Goal: Information Seeking & Learning: Check status

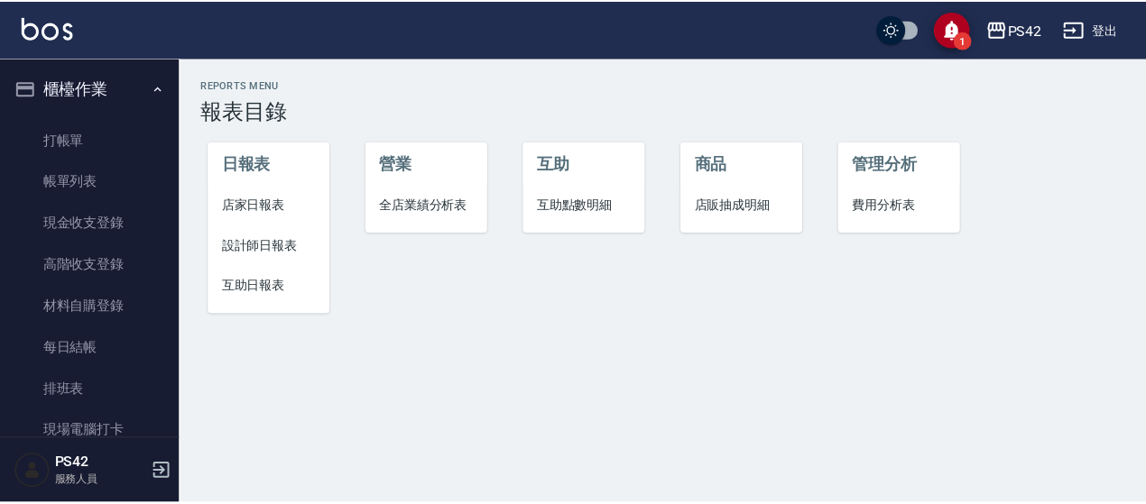
scroll to position [442, 0]
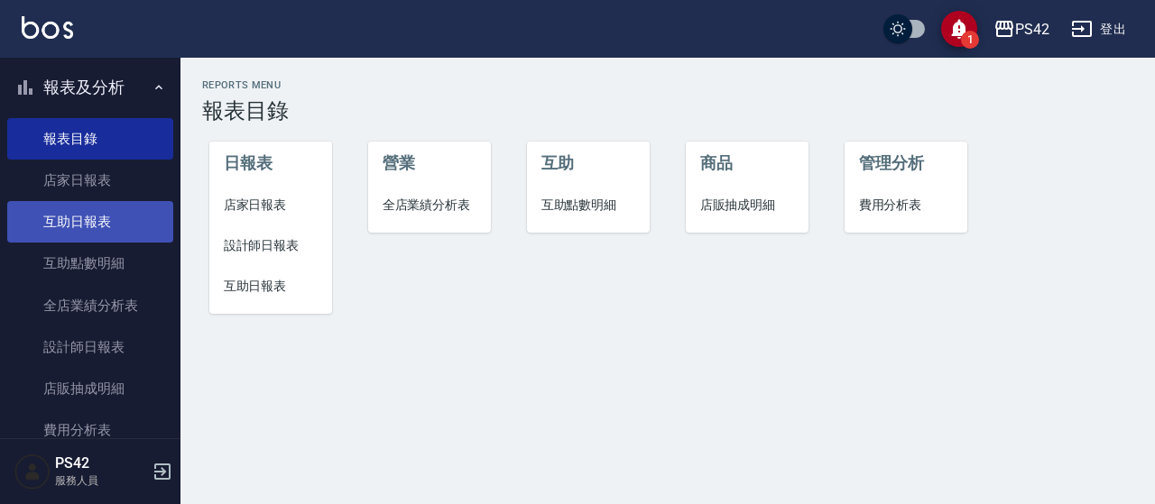
click at [95, 212] on link "互助日報表" at bounding box center [90, 221] width 166 height 41
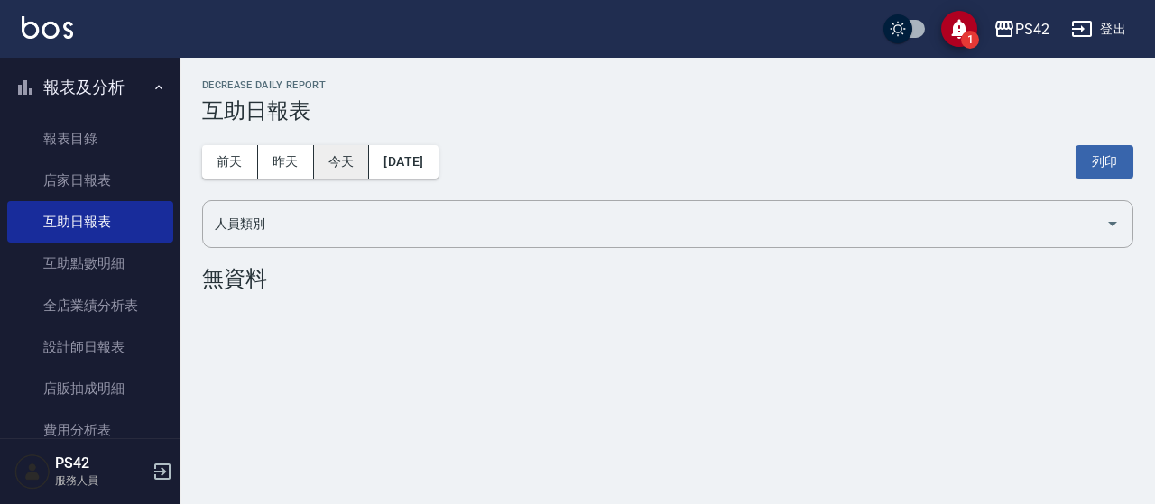
click at [339, 160] on button "今天" at bounding box center [342, 161] width 56 height 33
click at [289, 160] on button "昨天" at bounding box center [286, 161] width 56 height 33
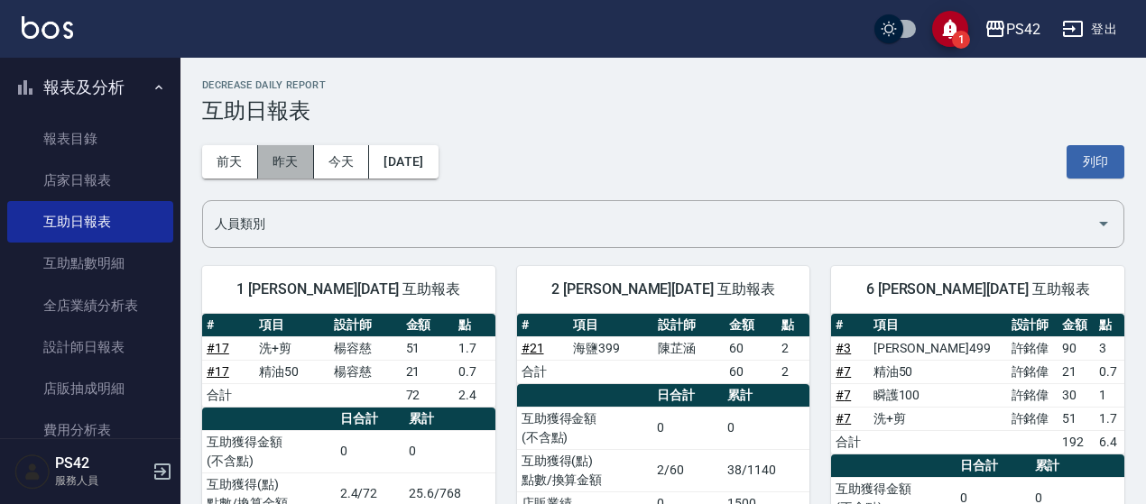
click at [278, 159] on button "昨天" at bounding box center [286, 161] width 56 height 33
click at [245, 160] on button "前天" at bounding box center [230, 161] width 56 height 33
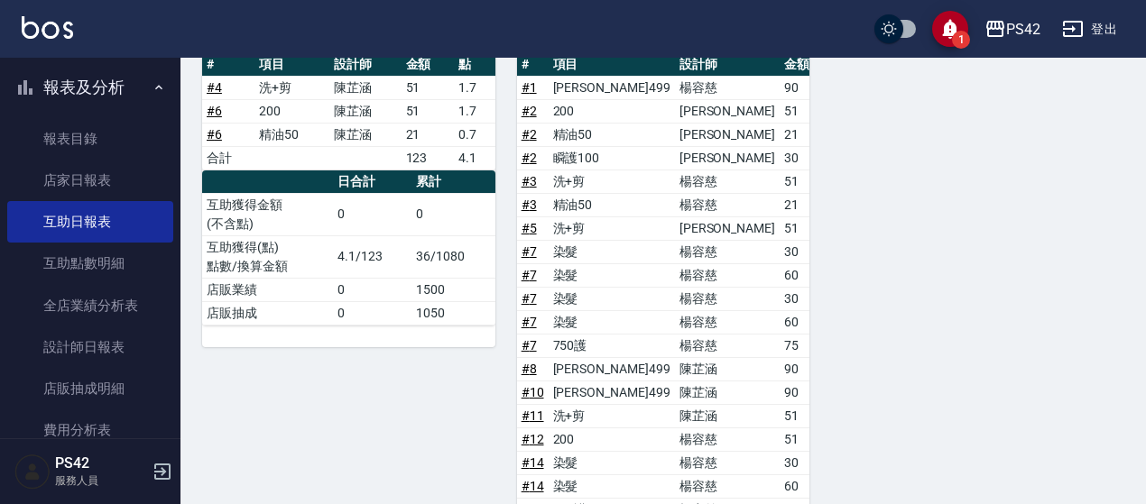
scroll to position [90, 0]
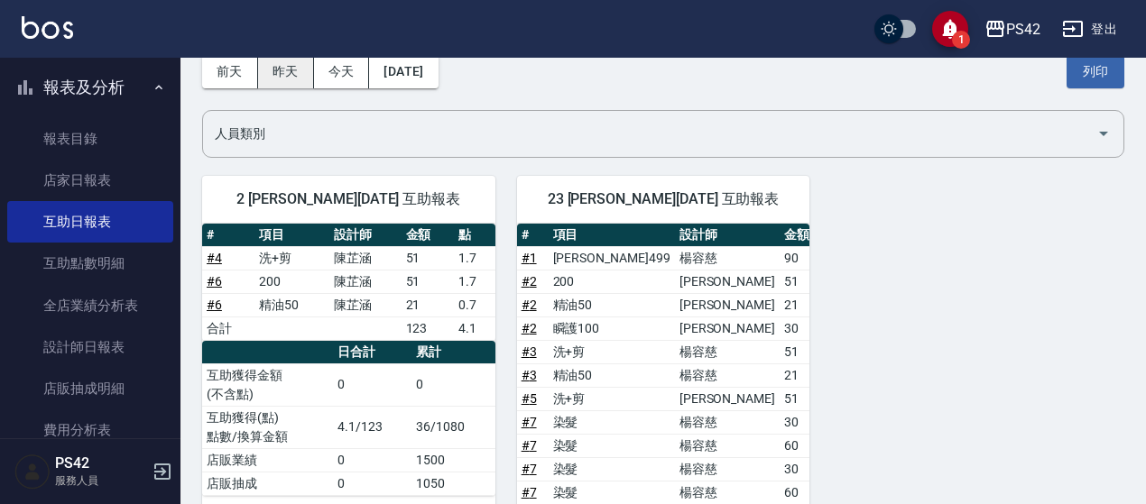
click at [303, 77] on button "昨天" at bounding box center [286, 71] width 56 height 33
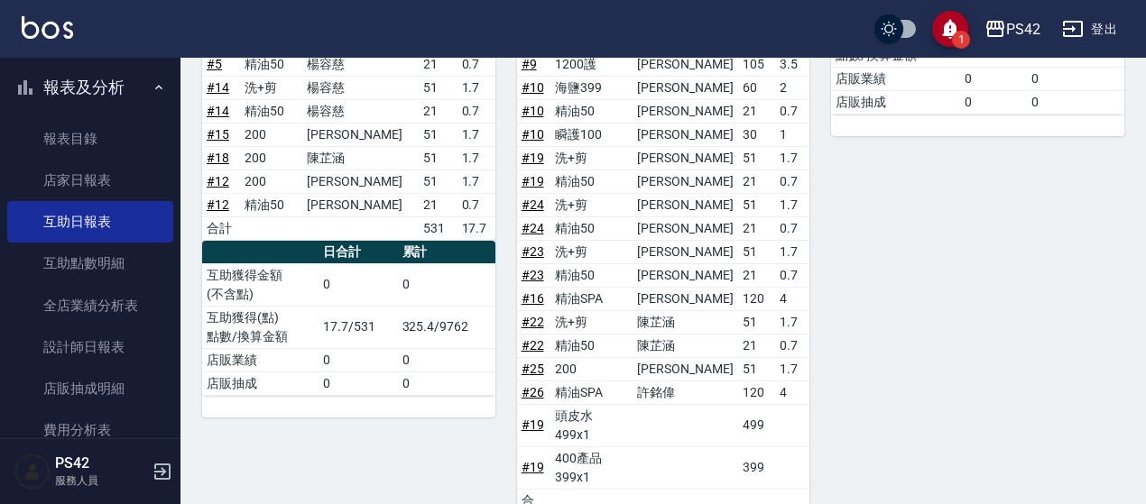
scroll to position [352, 0]
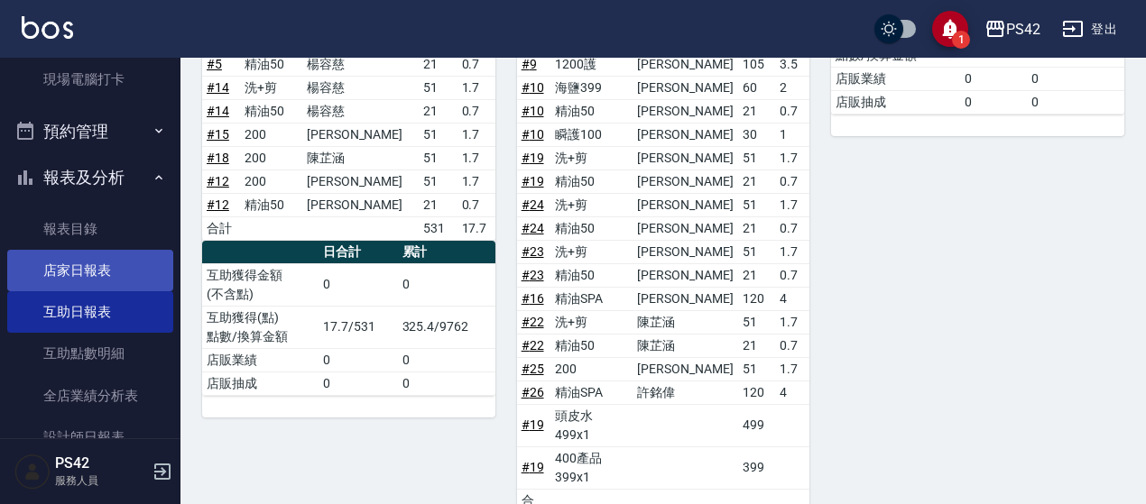
click at [112, 266] on link "店家日報表" at bounding box center [90, 270] width 166 height 41
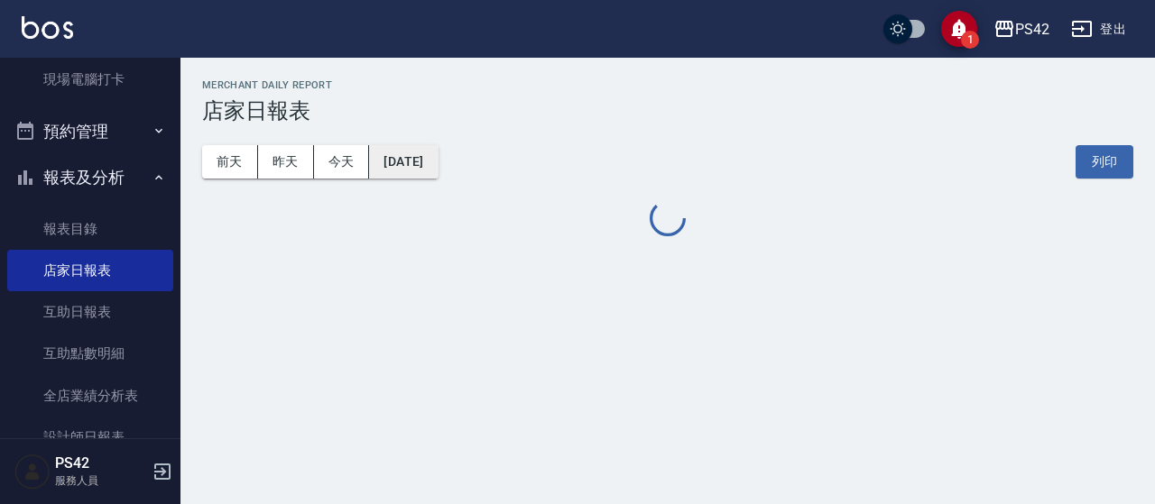
click at [437, 168] on button "[DATE]" at bounding box center [403, 161] width 69 height 33
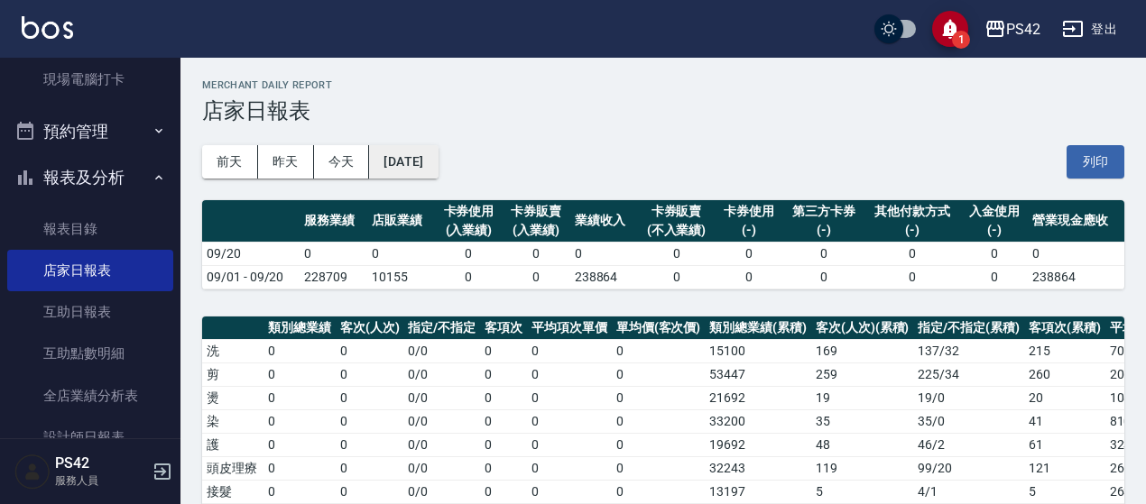
click at [437, 160] on button "[DATE]" at bounding box center [403, 161] width 69 height 33
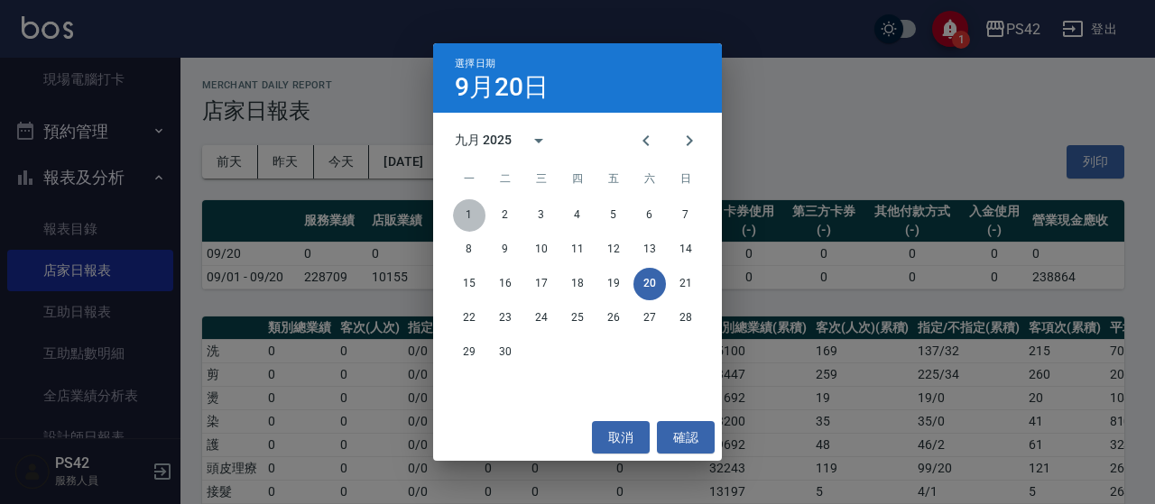
click at [461, 214] on button "1" at bounding box center [469, 215] width 32 height 32
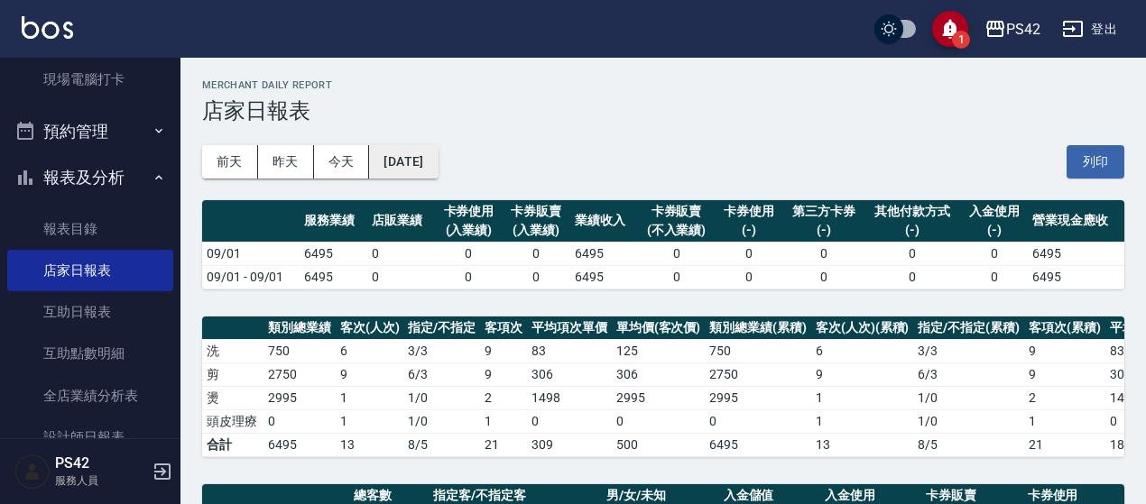
click at [419, 171] on button "2025/09/01" at bounding box center [403, 161] width 69 height 33
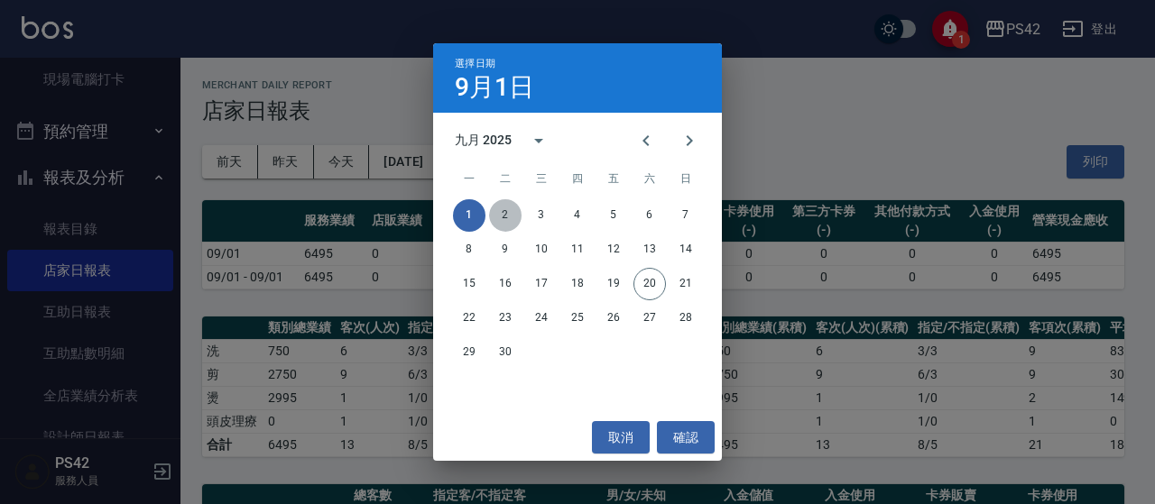
click at [515, 212] on button "2" at bounding box center [505, 215] width 32 height 32
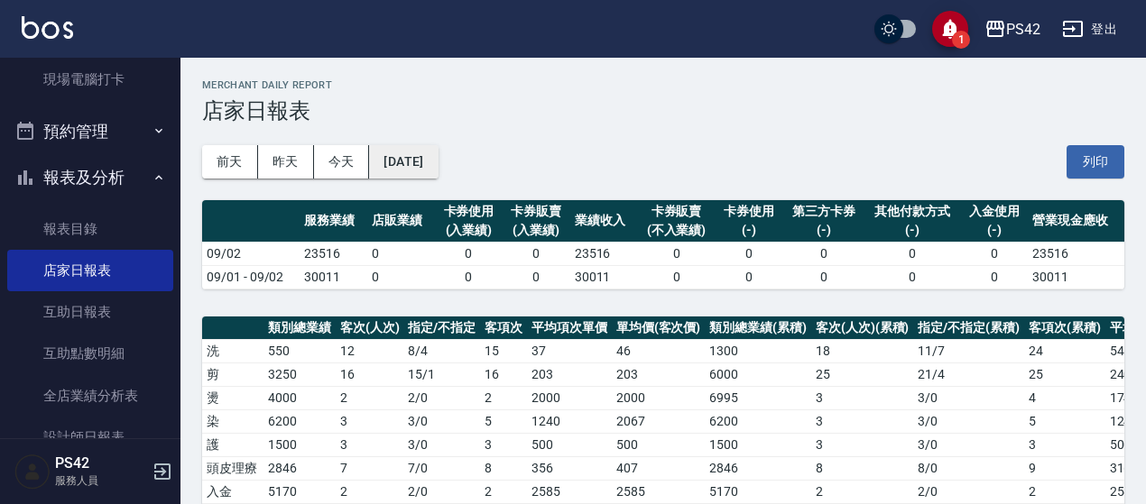
click at [435, 151] on button "2025/09/02" at bounding box center [403, 161] width 69 height 33
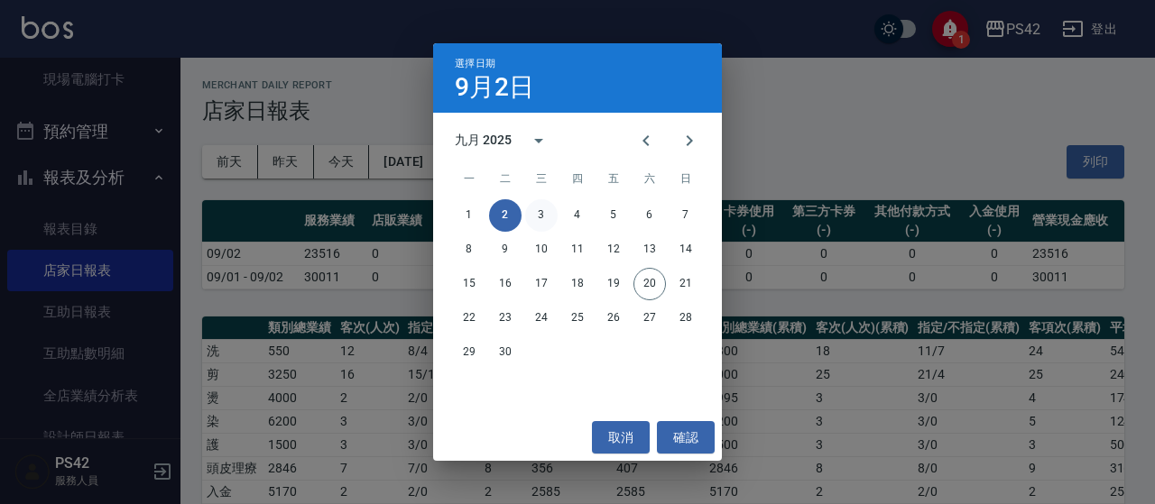
click at [545, 220] on button "3" at bounding box center [541, 215] width 32 height 32
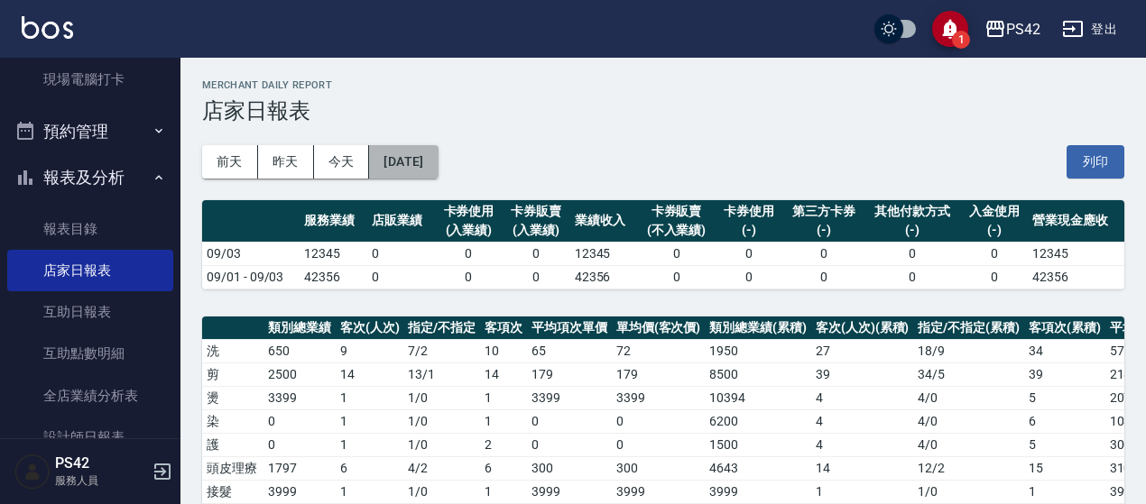
click at [437, 152] on button "2025/09/03" at bounding box center [403, 161] width 69 height 33
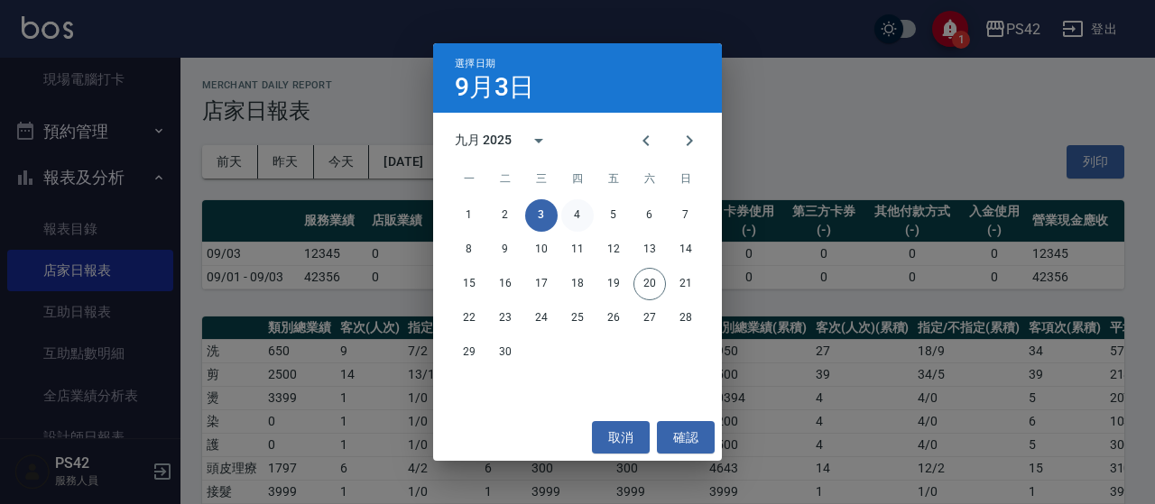
click at [588, 216] on button "4" at bounding box center [577, 215] width 32 height 32
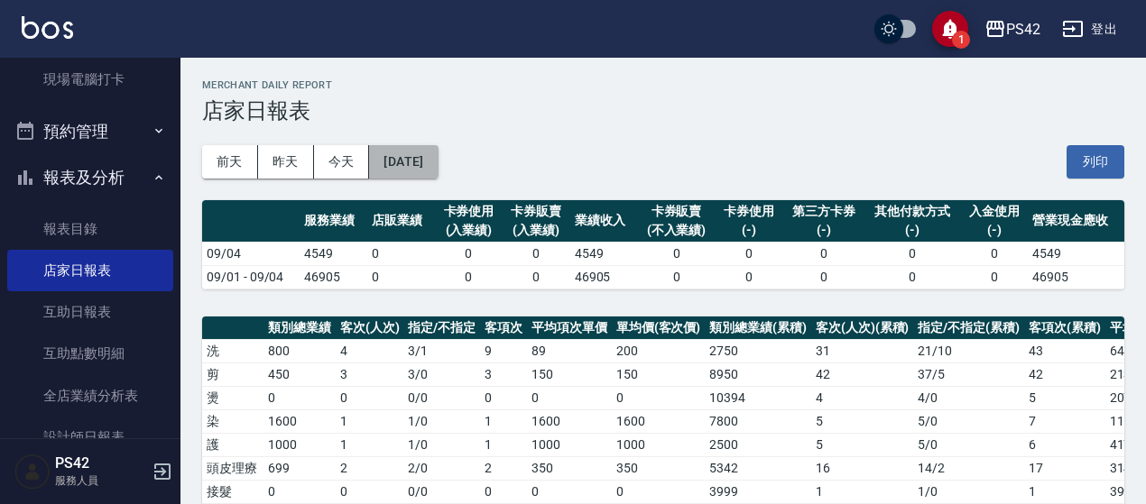
click at [437, 171] on button "2025/09/04" at bounding box center [403, 161] width 69 height 33
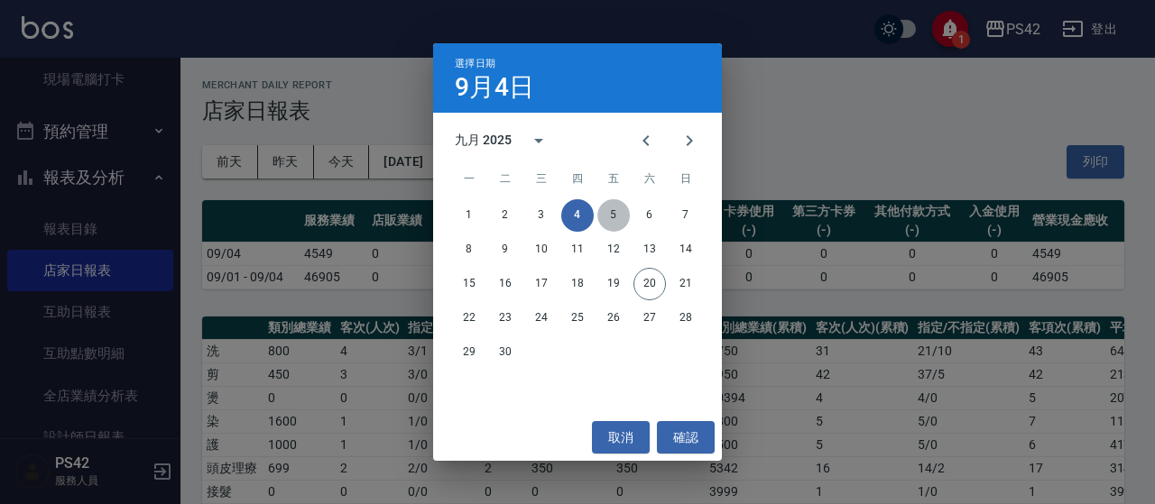
click at [604, 219] on button "5" at bounding box center [613, 215] width 32 height 32
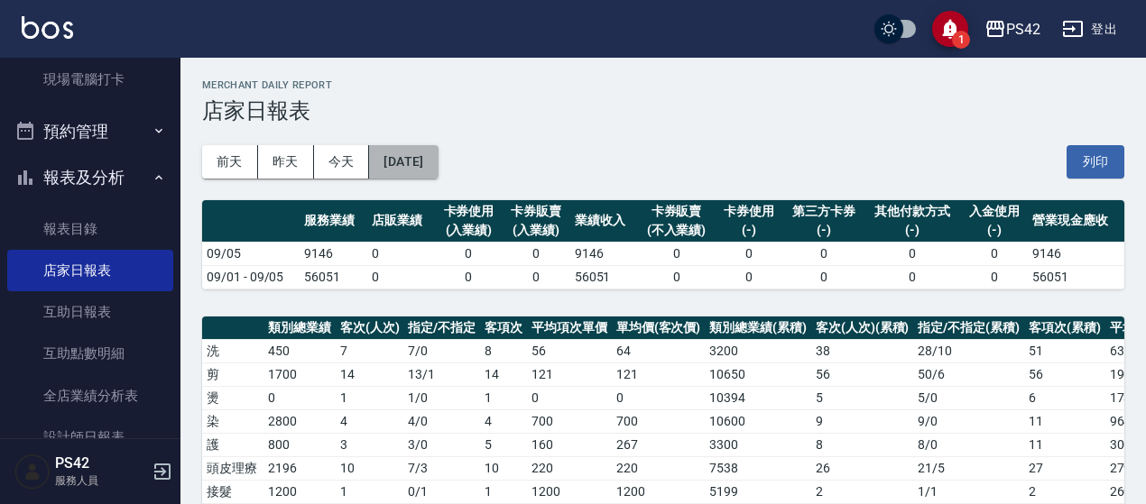
click at [422, 153] on button "2025/09/05" at bounding box center [403, 161] width 69 height 33
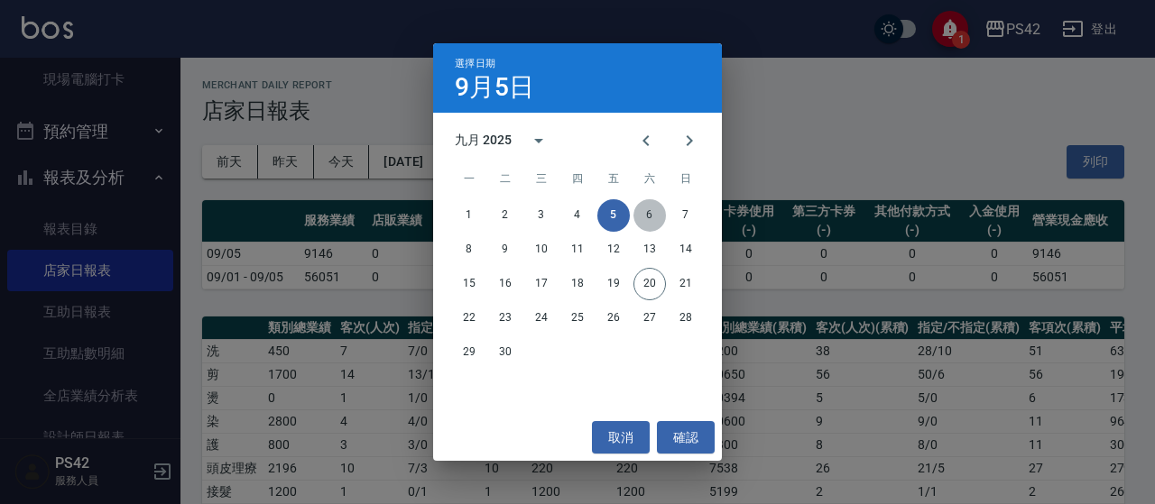
click at [655, 221] on button "6" at bounding box center [649, 215] width 32 height 32
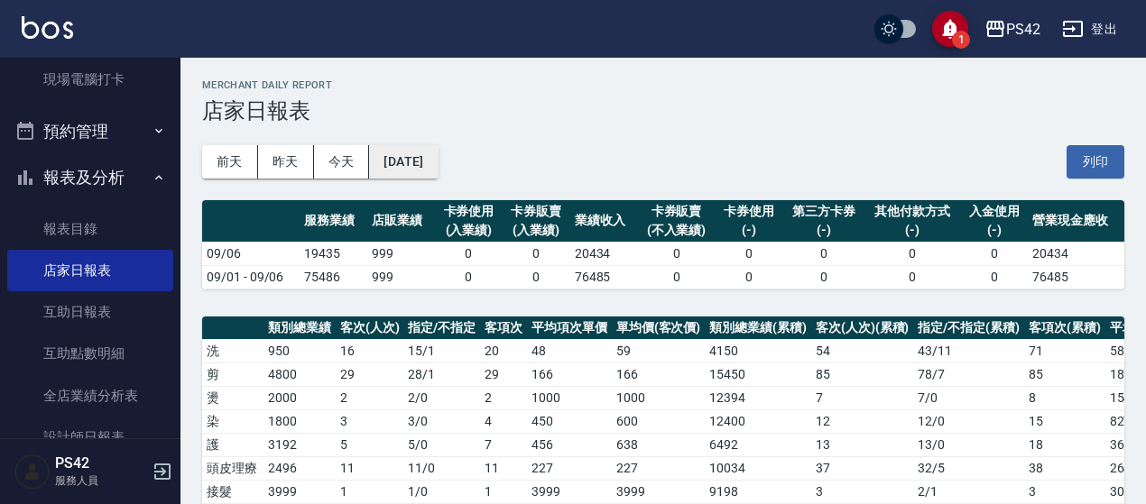
click at [401, 166] on button "2025/09/06" at bounding box center [403, 161] width 69 height 33
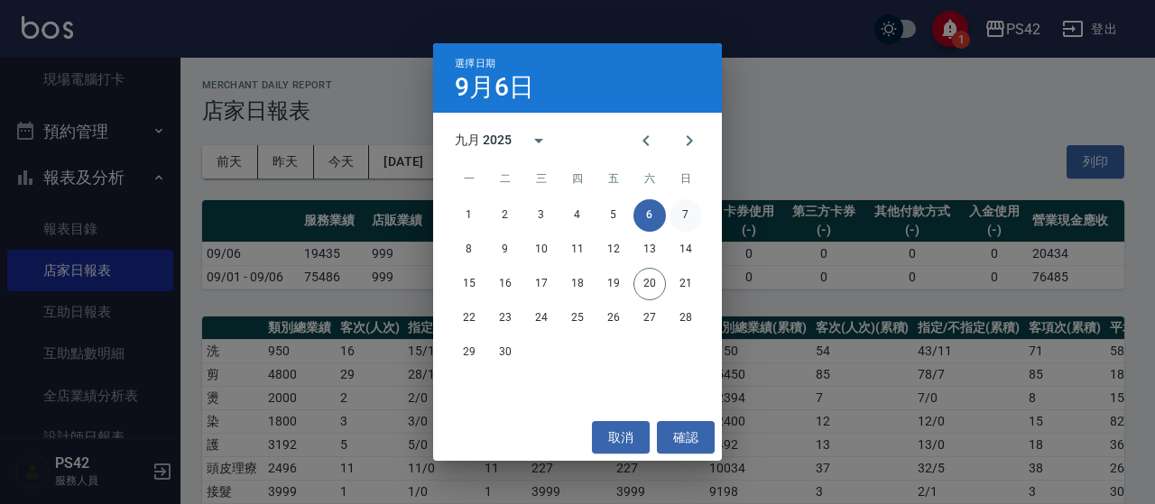
click at [697, 212] on button "7" at bounding box center [685, 215] width 32 height 32
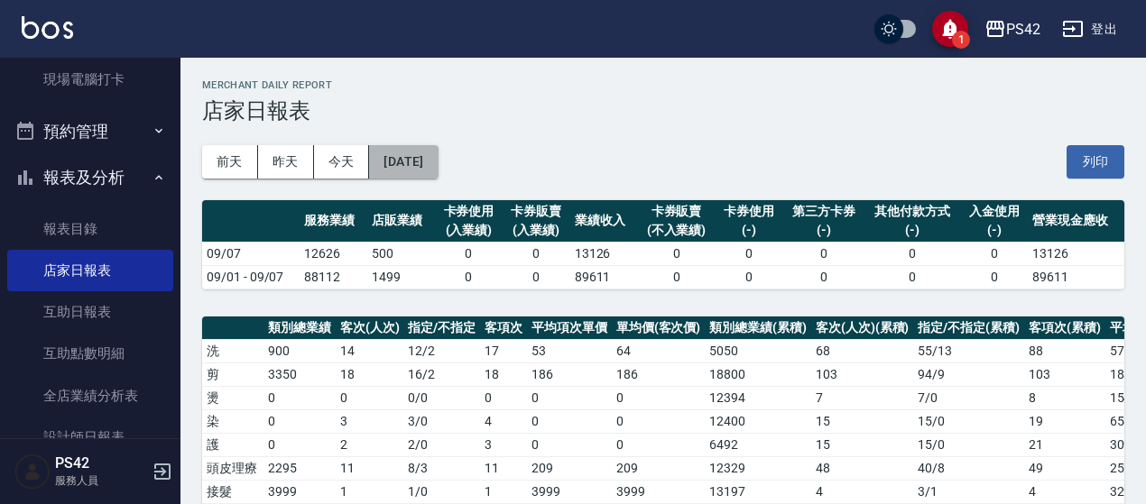
click at [437, 156] on button "2025/09/07" at bounding box center [403, 161] width 69 height 33
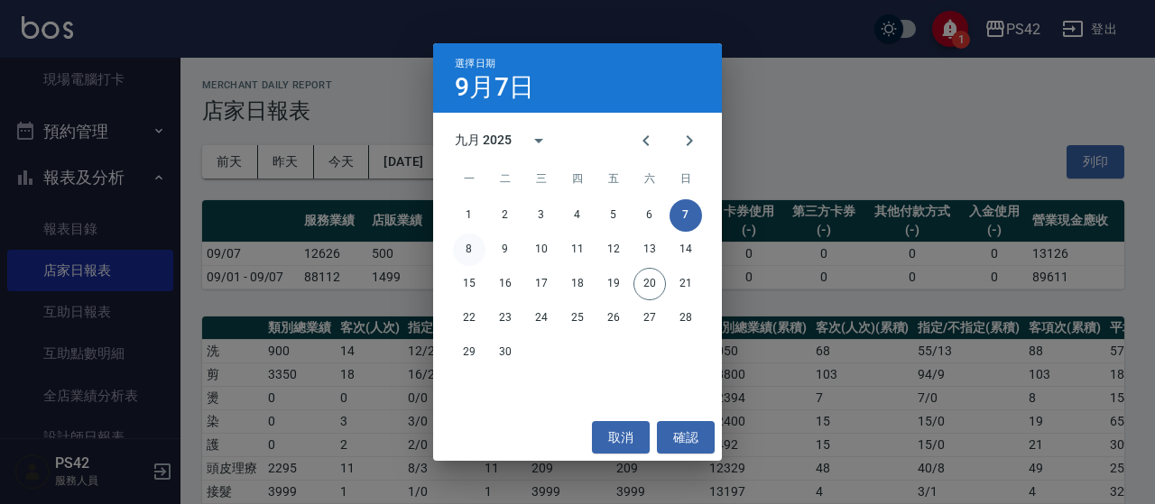
click at [482, 245] on button "8" at bounding box center [469, 250] width 32 height 32
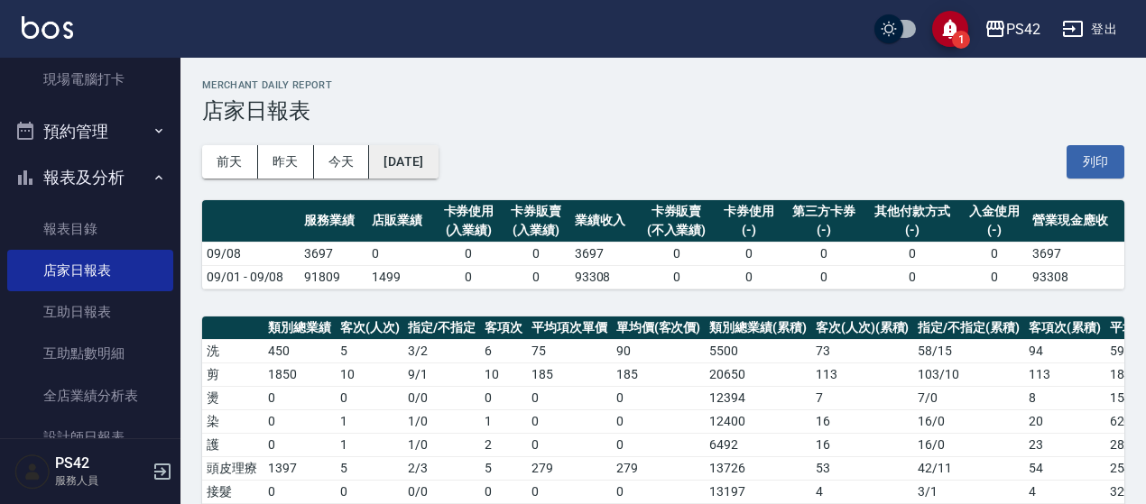
click at [437, 155] on button "2025/09/08" at bounding box center [403, 161] width 69 height 33
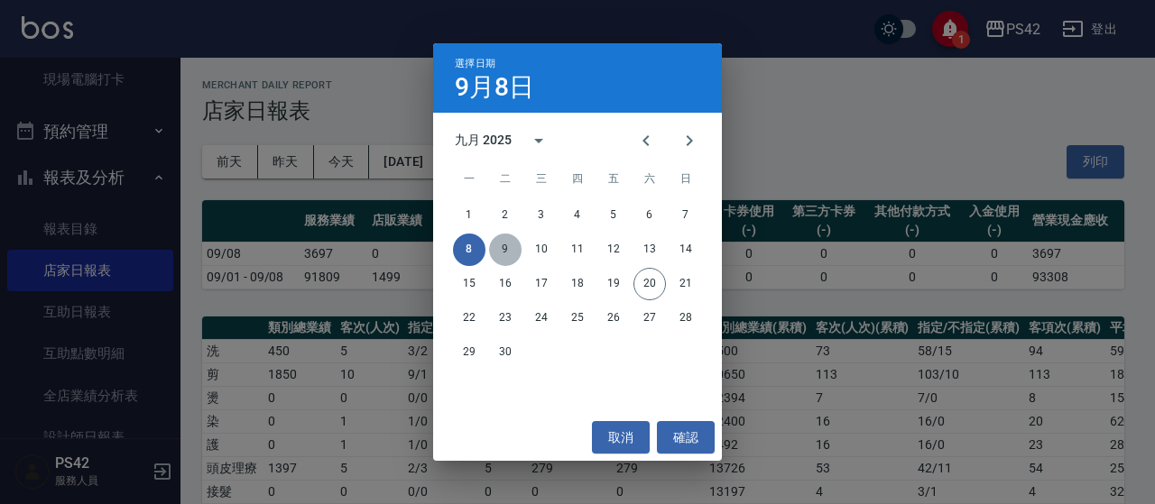
click at [506, 247] on button "9" at bounding box center [505, 250] width 32 height 32
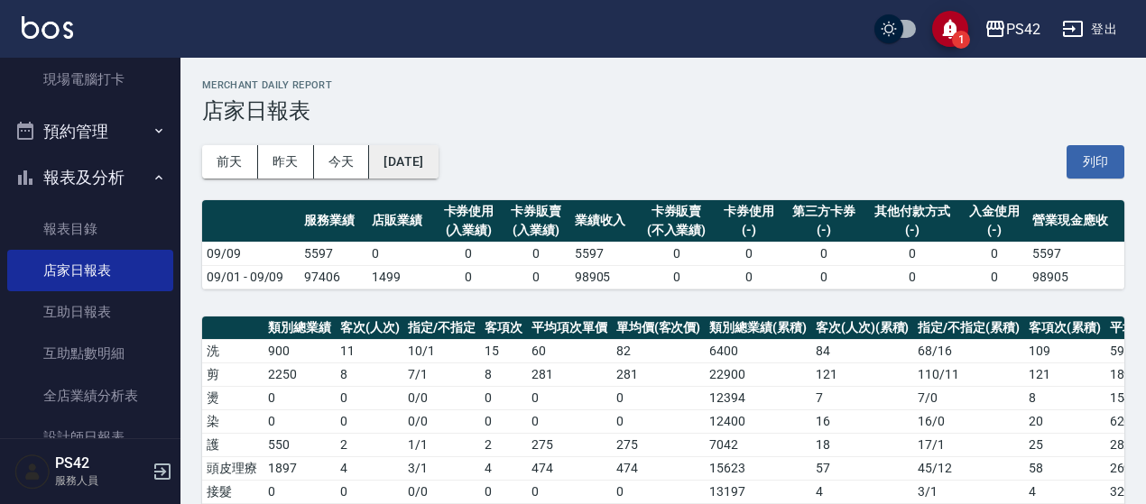
click at [432, 146] on button "2025/09/09" at bounding box center [403, 161] width 69 height 33
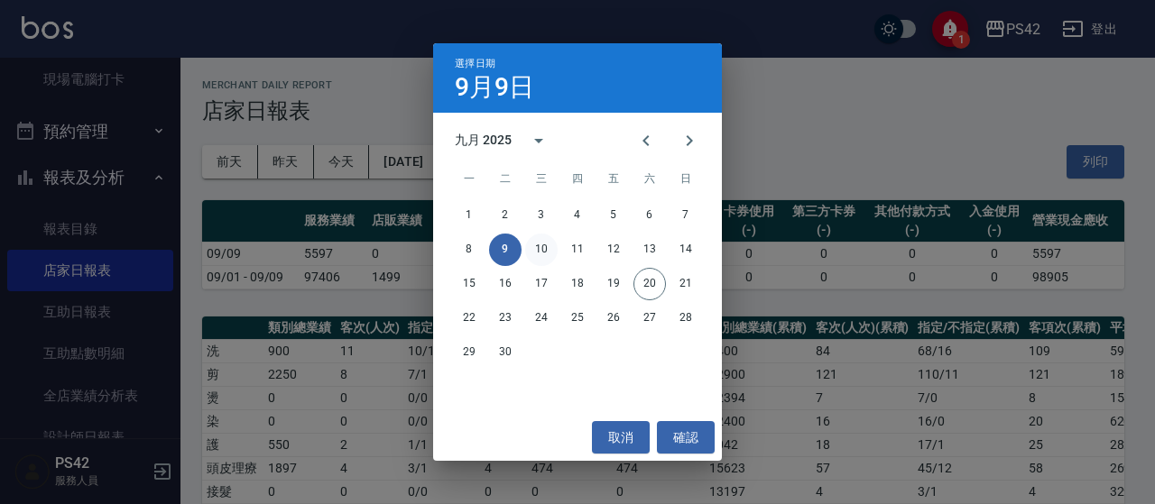
click at [547, 245] on button "10" at bounding box center [541, 250] width 32 height 32
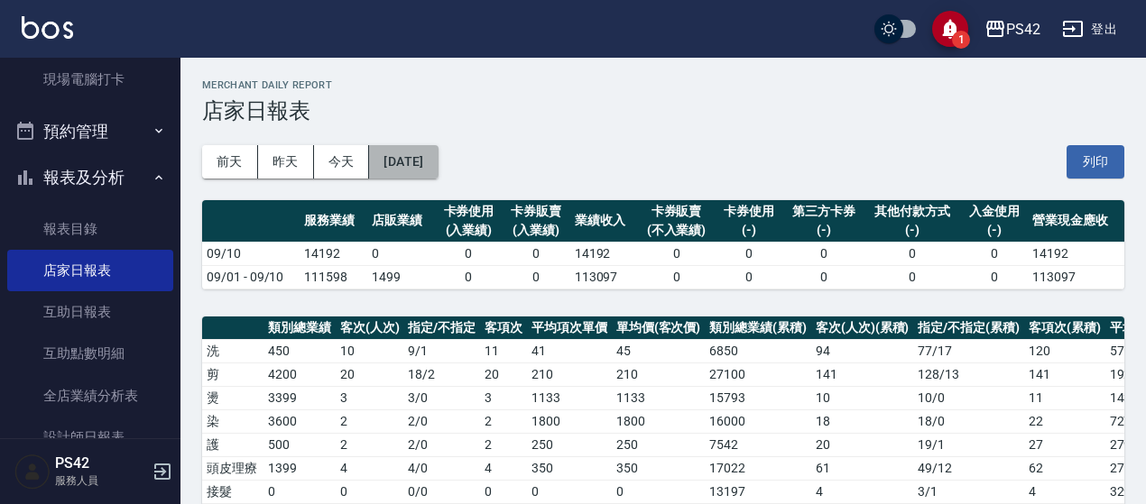
click at [428, 158] on button "2025/09/10" at bounding box center [403, 161] width 69 height 33
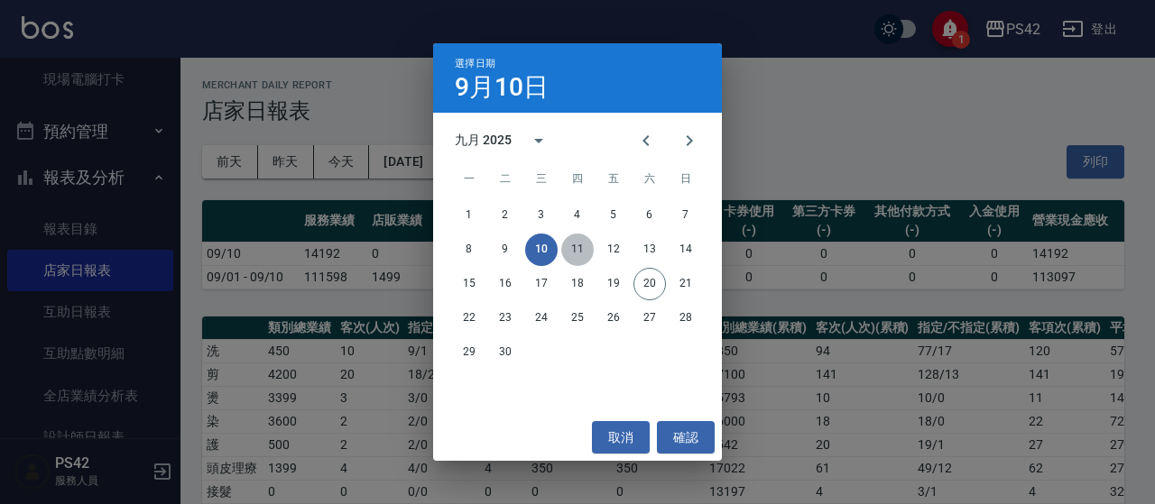
click at [584, 255] on button "11" at bounding box center [577, 250] width 32 height 32
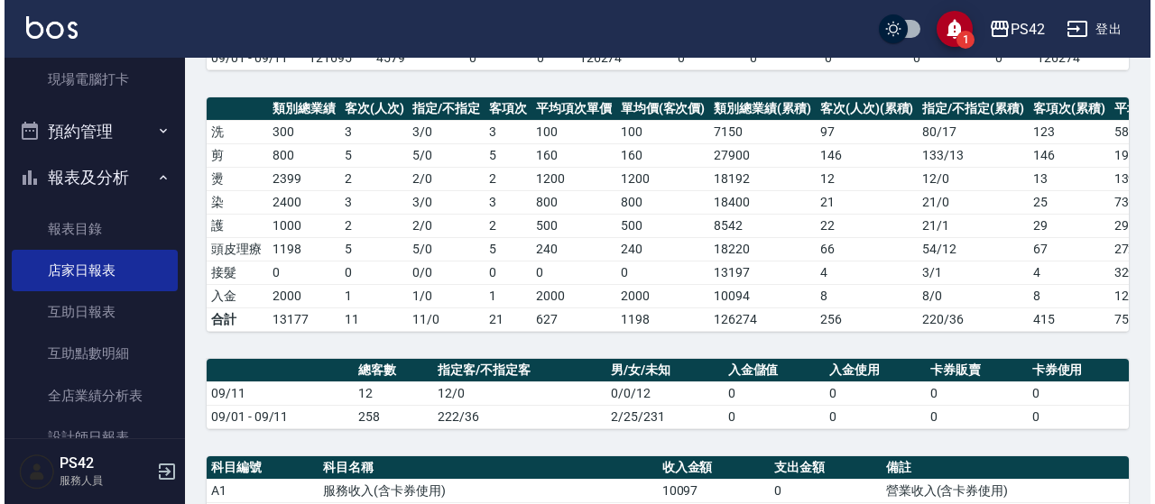
scroll to position [90, 0]
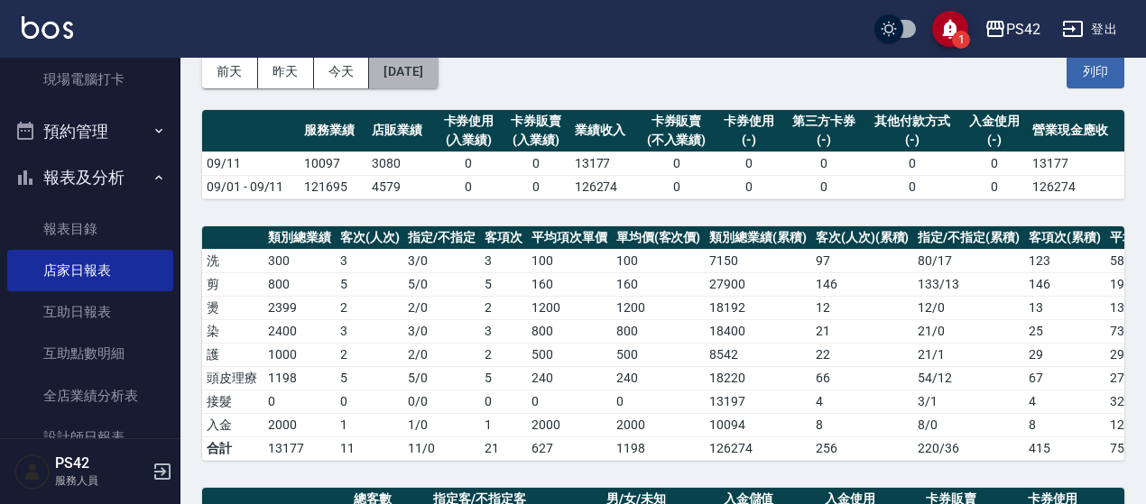
click at [426, 77] on button "2025/09/11" at bounding box center [403, 71] width 69 height 33
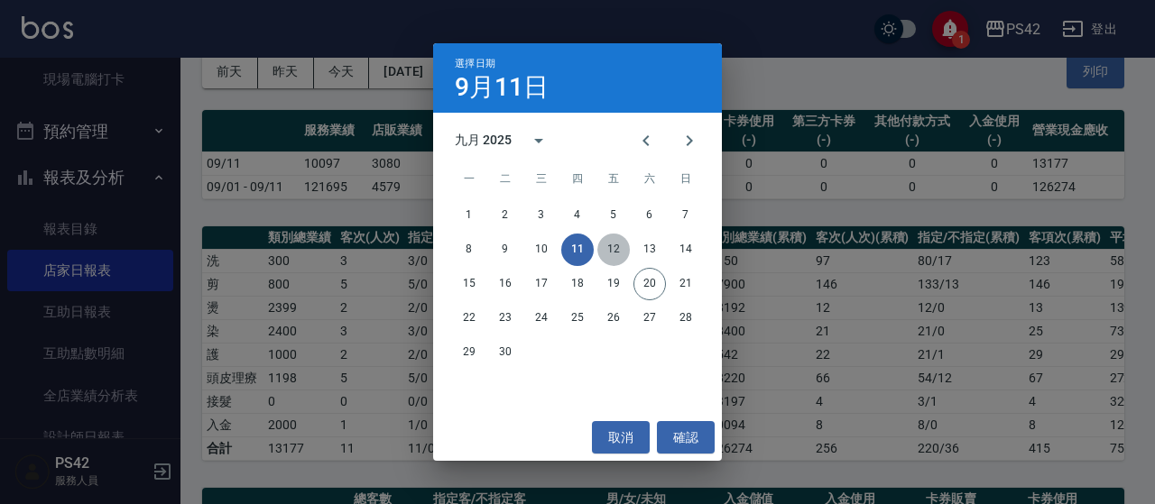
click at [628, 249] on button "12" at bounding box center [613, 250] width 32 height 32
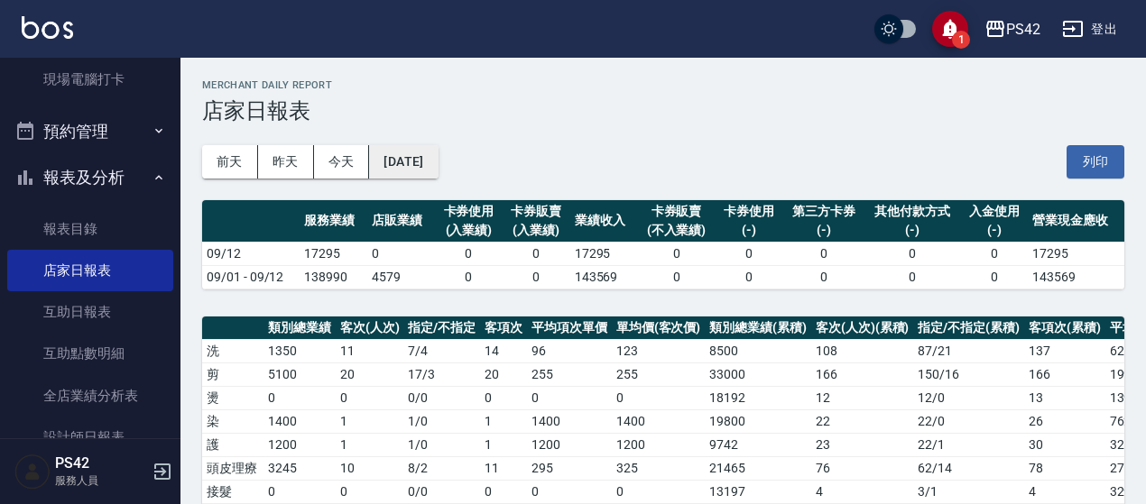
click at [437, 167] on button "2025/09/12" at bounding box center [403, 161] width 69 height 33
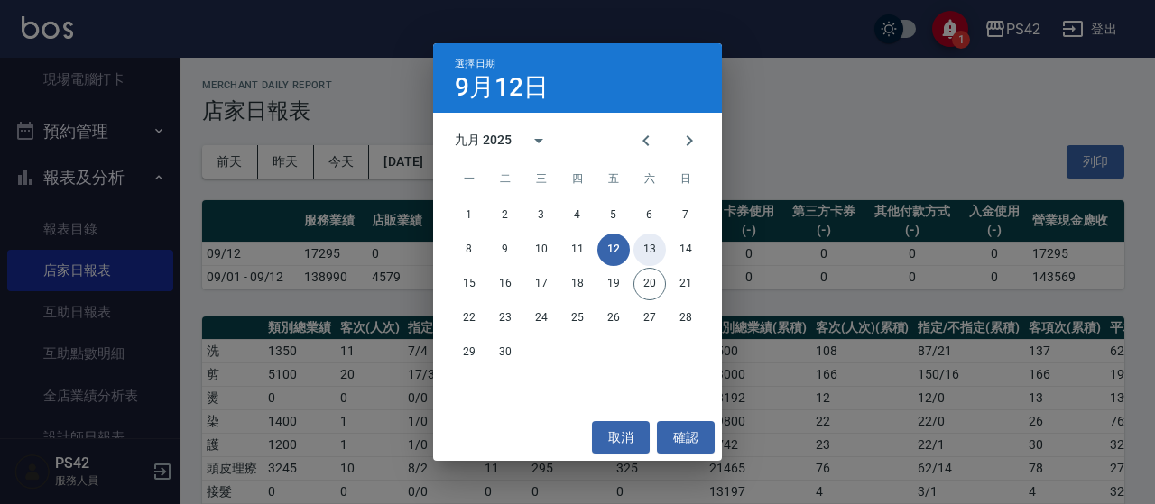
click at [653, 244] on button "13" at bounding box center [649, 250] width 32 height 32
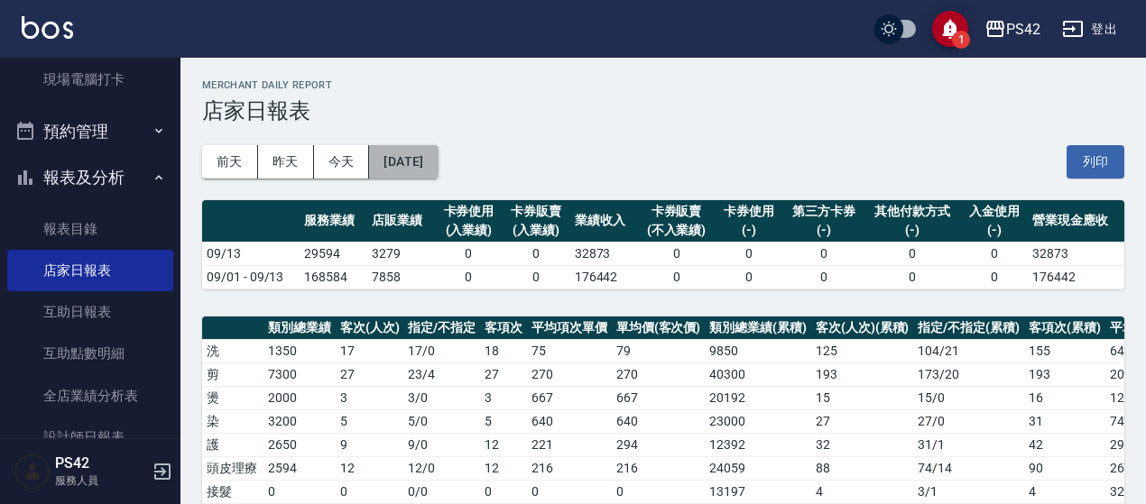
click at [395, 156] on button "2025/09/13" at bounding box center [403, 161] width 69 height 33
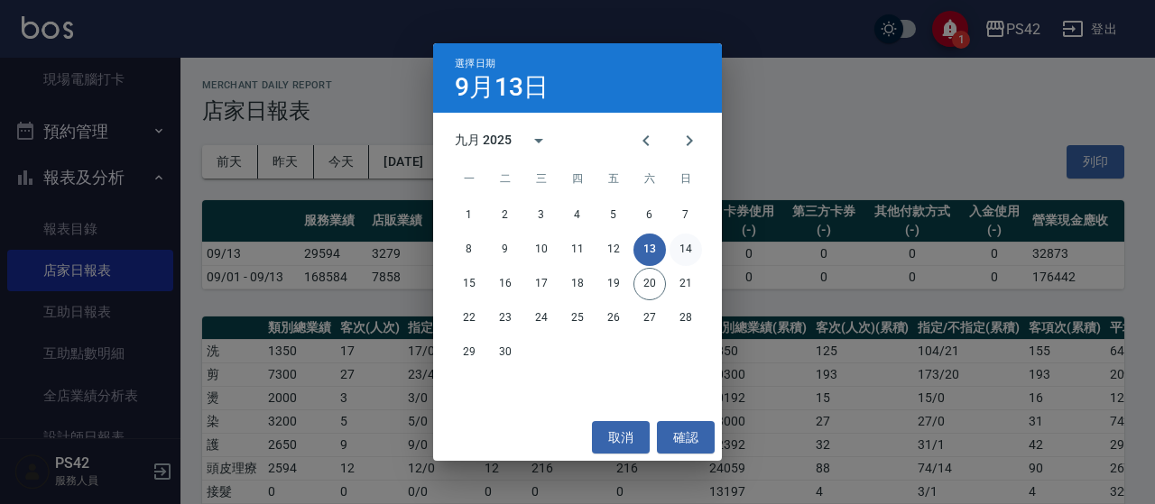
click at [692, 250] on button "14" at bounding box center [685, 250] width 32 height 32
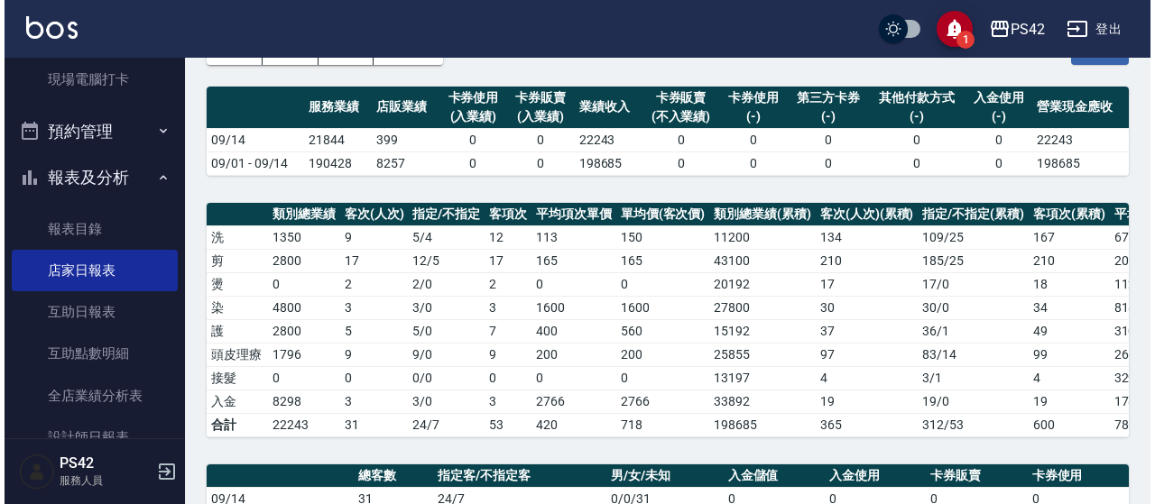
scroll to position [90, 0]
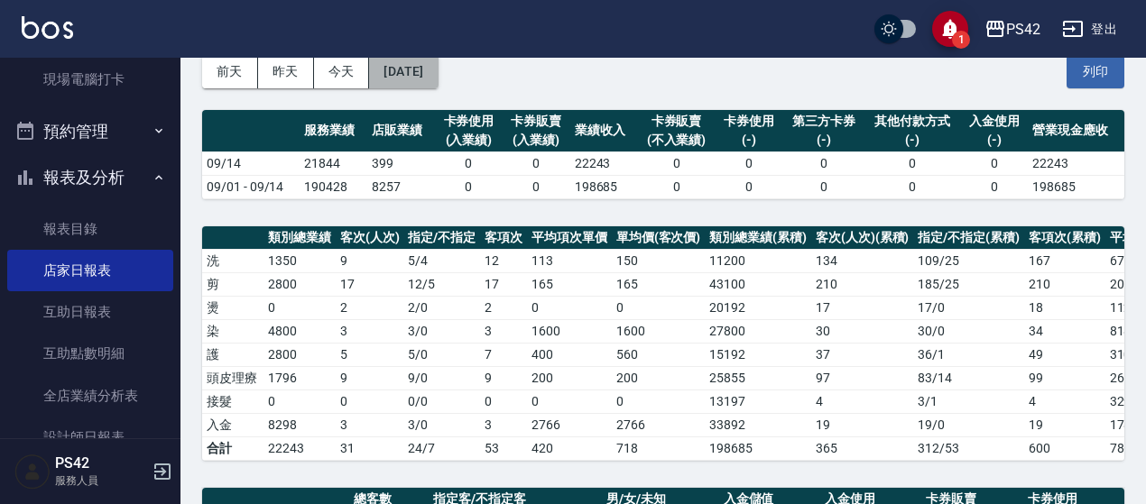
click at [418, 78] on button "2025/09/14" at bounding box center [403, 71] width 69 height 33
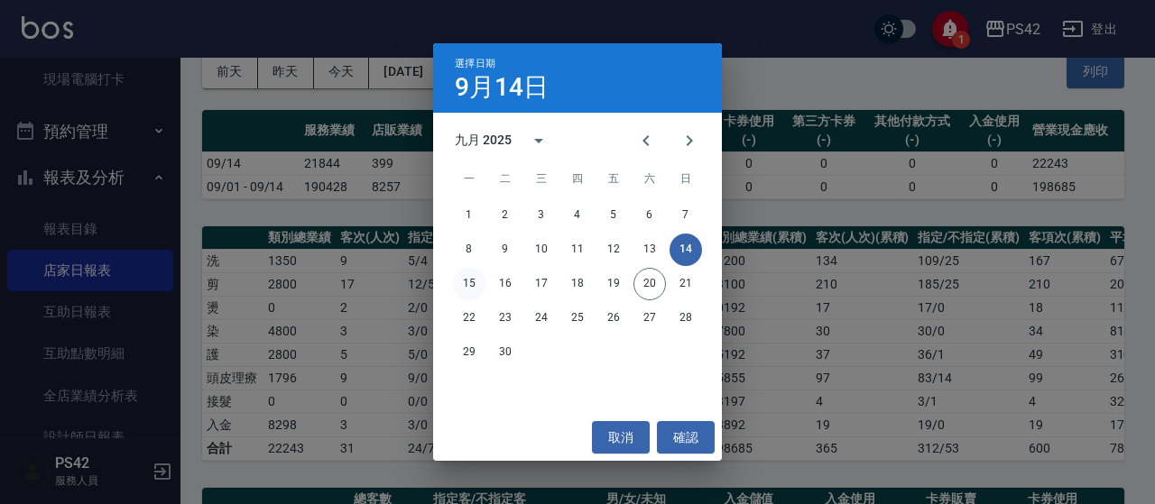
click at [470, 275] on button "15" at bounding box center [469, 284] width 32 height 32
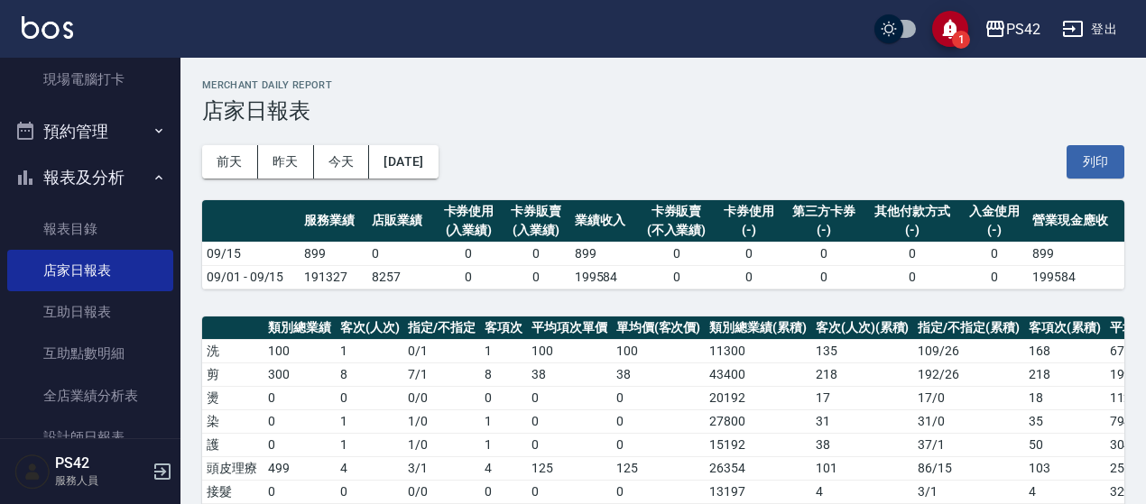
click at [1085, 28] on button "登出" at bounding box center [1088, 29] width 69 height 33
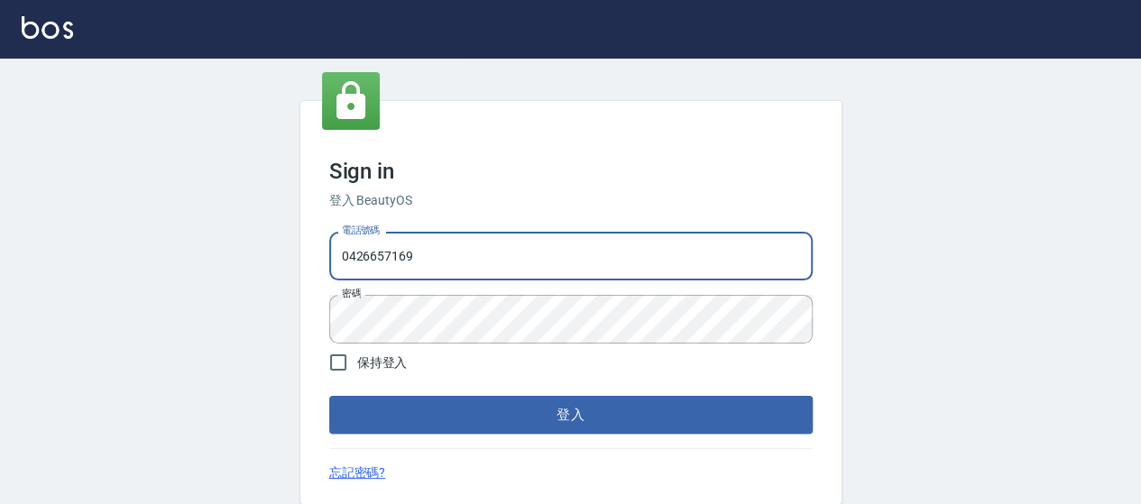
click at [465, 253] on input "0426657169" at bounding box center [570, 256] width 483 height 49
type input "0426657991"
click at [476, 412] on button "登入" at bounding box center [570, 415] width 483 height 38
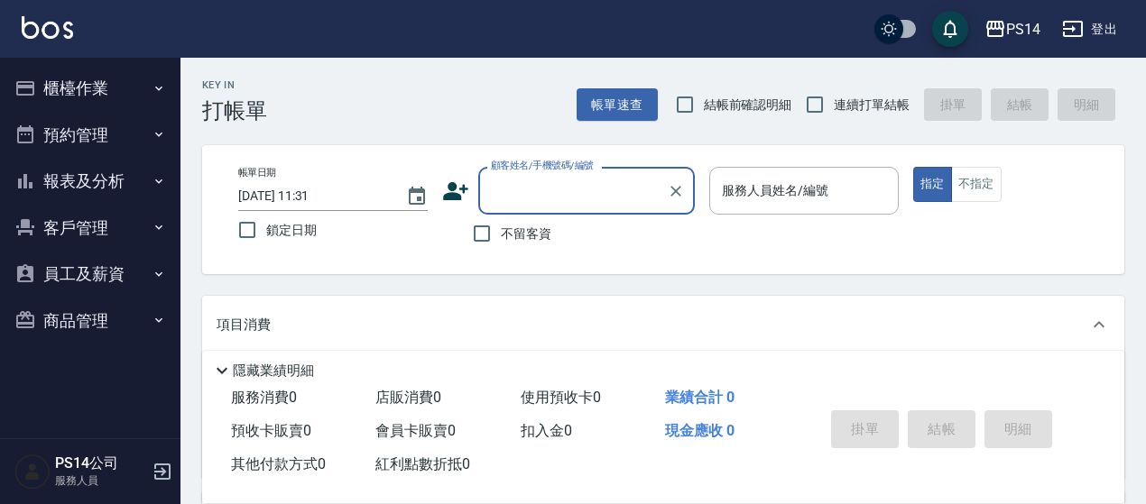
click at [131, 180] on button "報表及分析" at bounding box center [90, 181] width 166 height 47
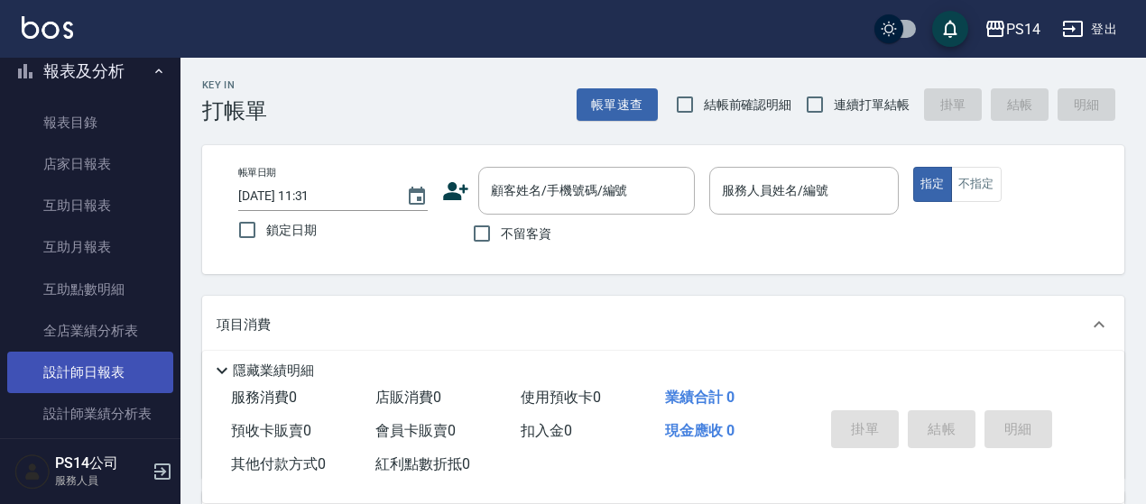
scroll to position [180, 0]
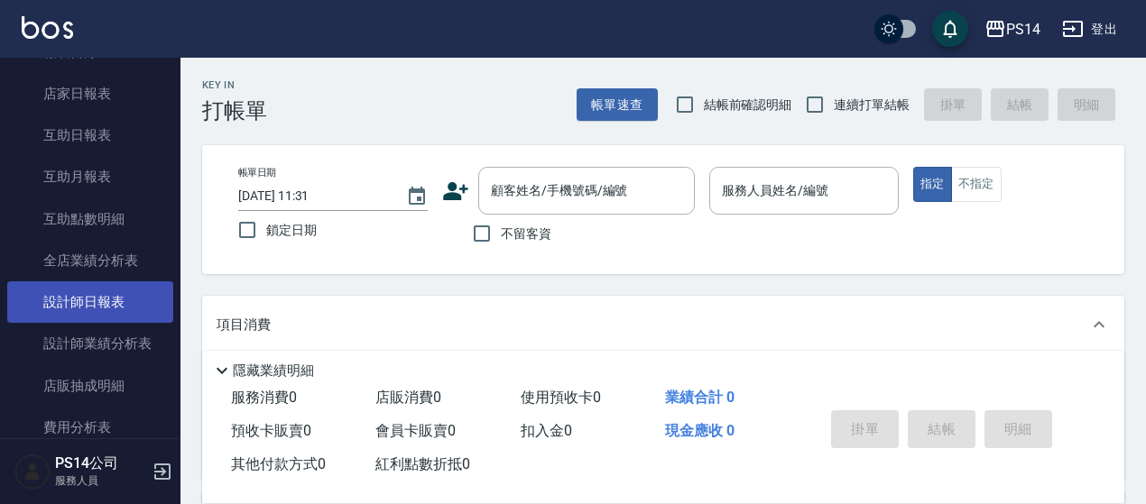
click at [106, 313] on link "設計師日報表" at bounding box center [90, 301] width 166 height 41
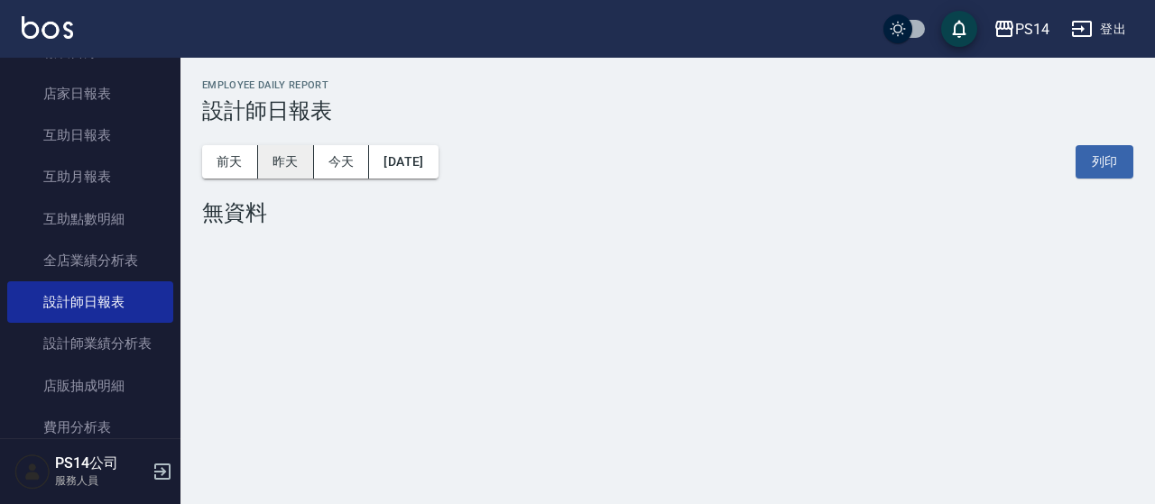
click at [280, 169] on button "昨天" at bounding box center [286, 161] width 56 height 33
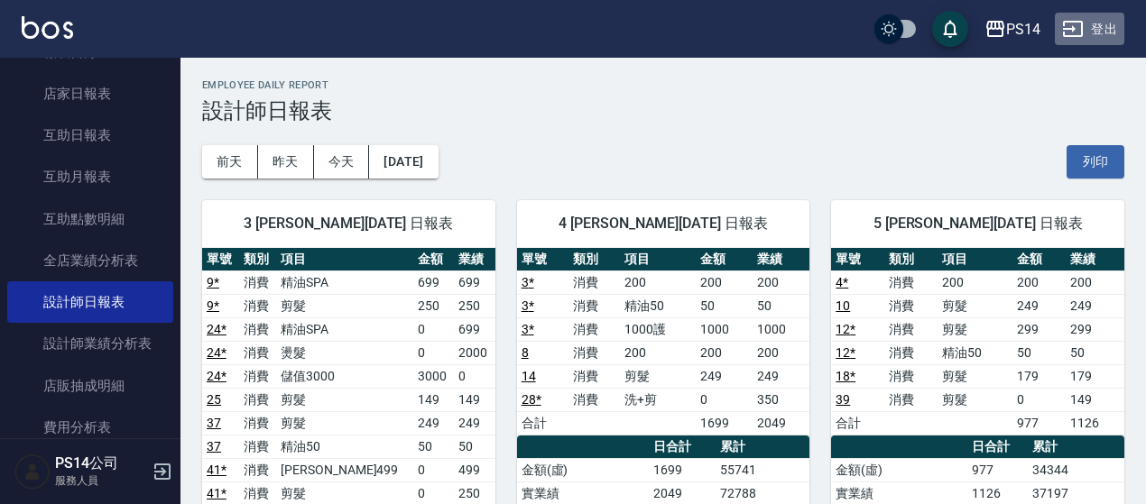
click at [1099, 25] on button "登出" at bounding box center [1088, 29] width 69 height 33
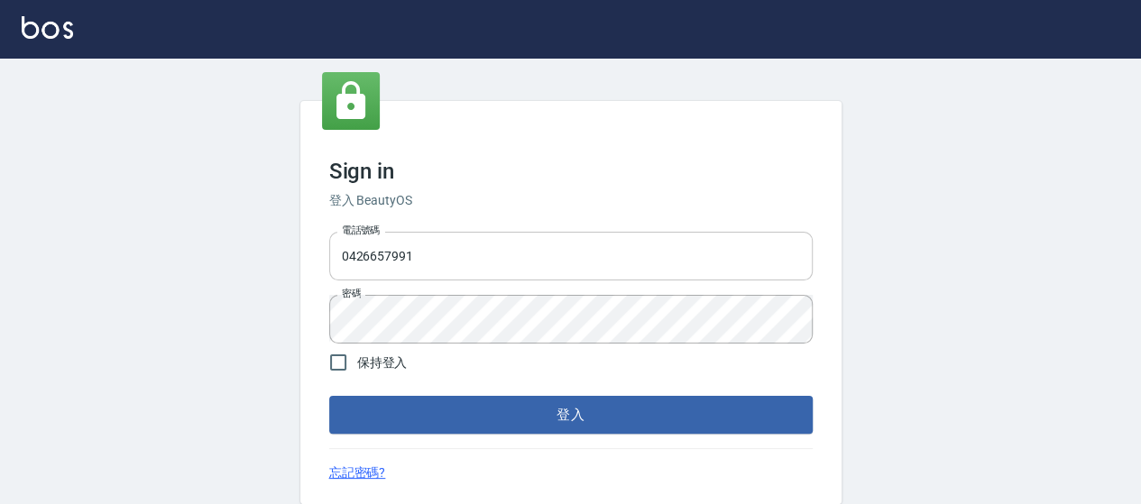
click at [517, 242] on input "0426657991" at bounding box center [570, 256] width 483 height 49
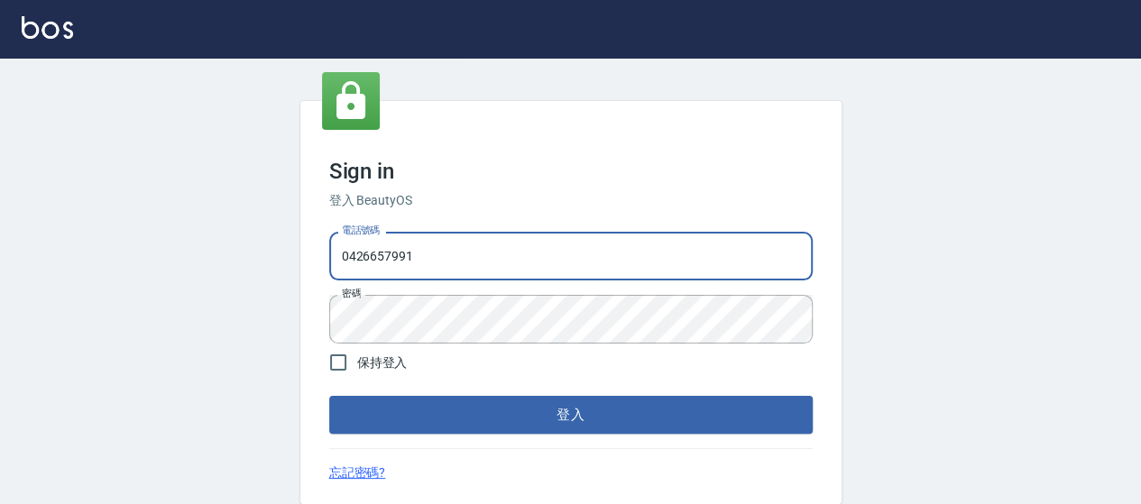
type input "0426653545"
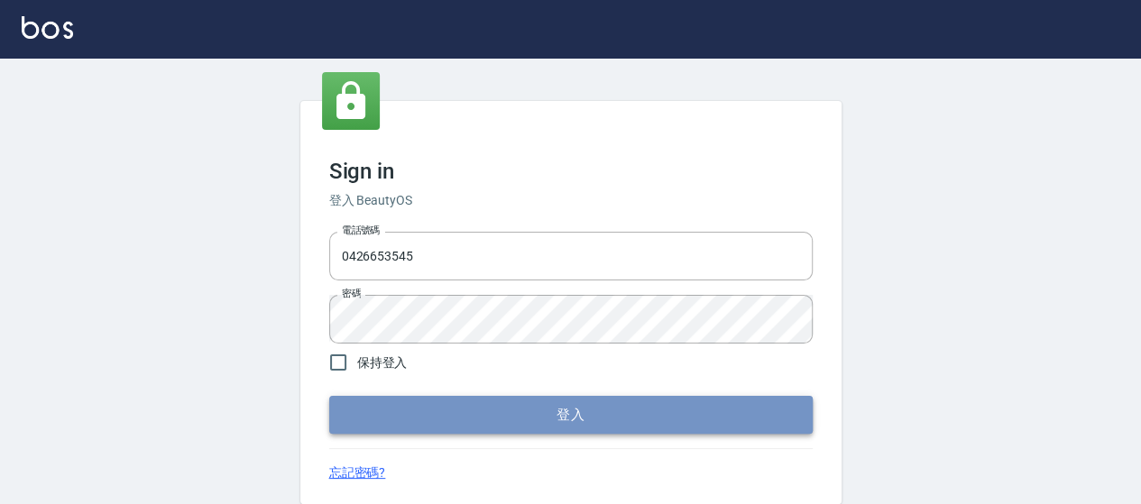
click at [664, 400] on button "登入" at bounding box center [570, 415] width 483 height 38
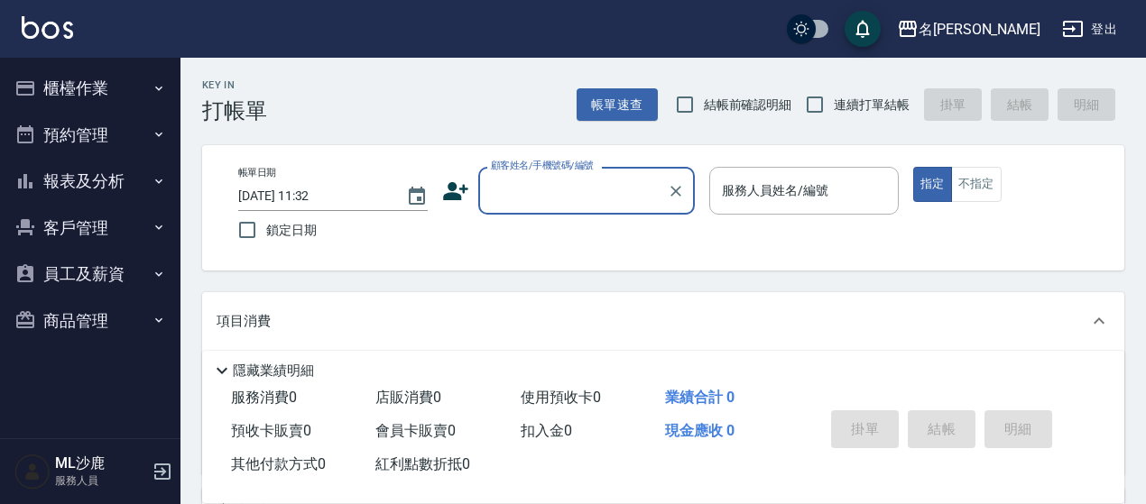
click at [124, 190] on button "報表及分析" at bounding box center [90, 181] width 166 height 47
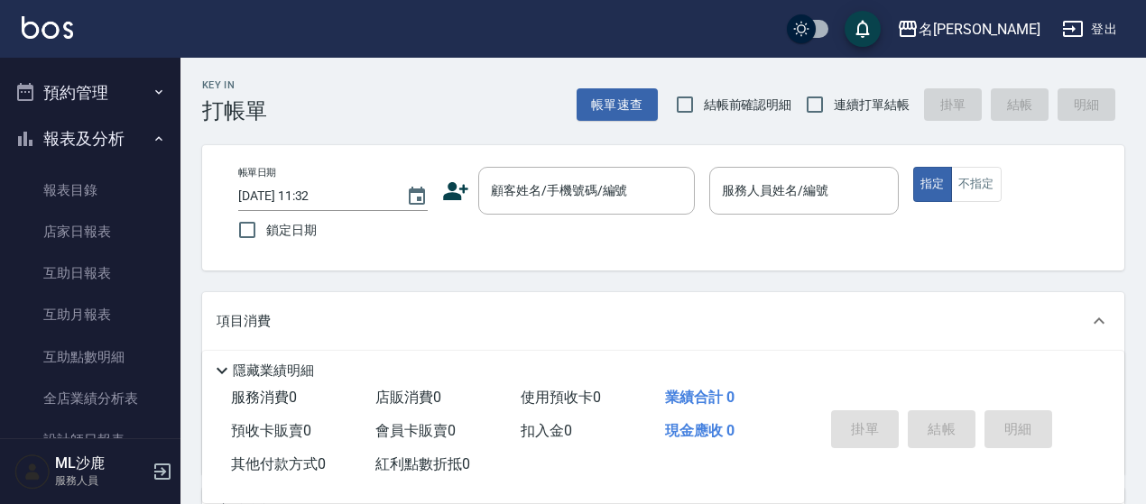
scroll to position [180, 0]
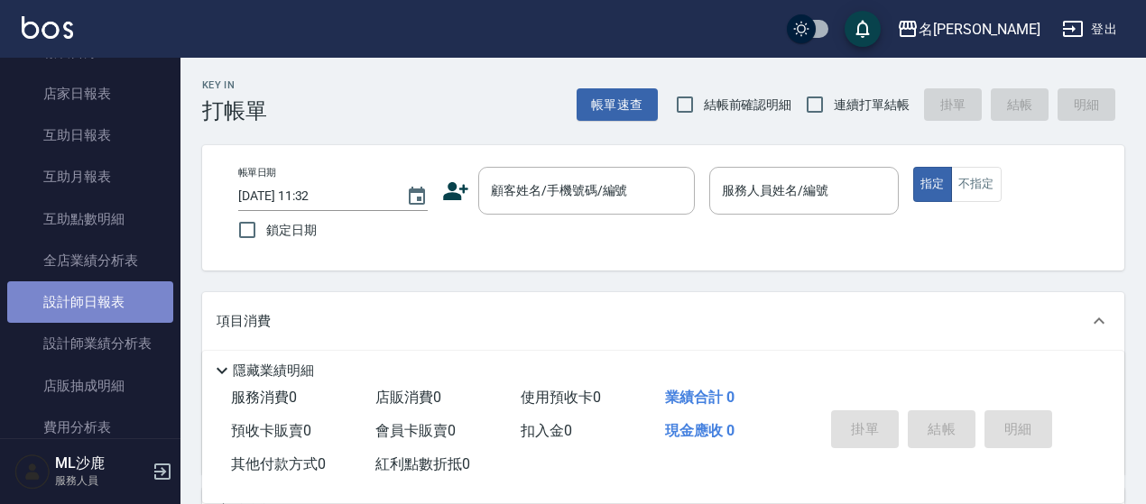
click at [106, 299] on link "設計師日報表" at bounding box center [90, 301] width 166 height 41
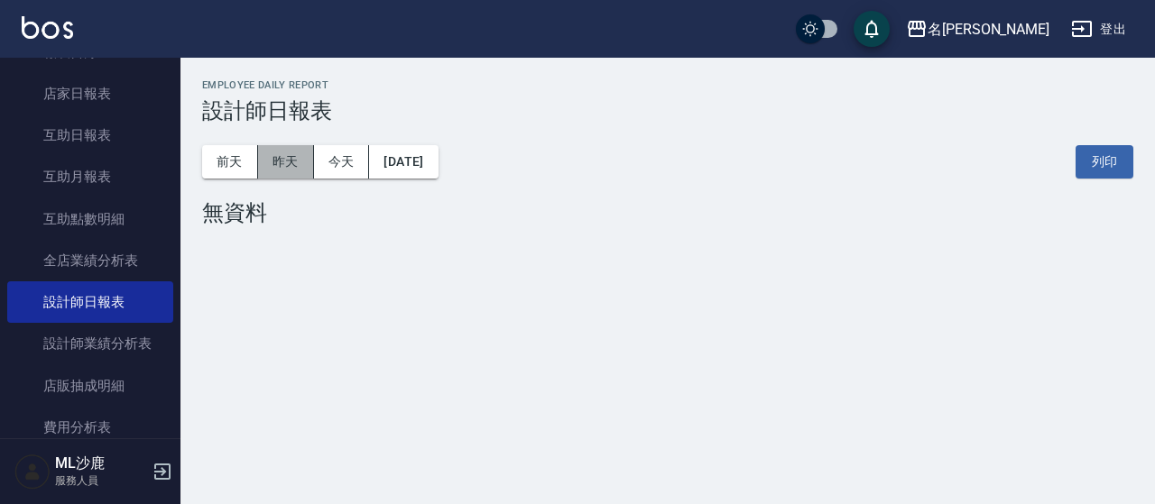
click at [285, 156] on button "昨天" at bounding box center [286, 161] width 56 height 33
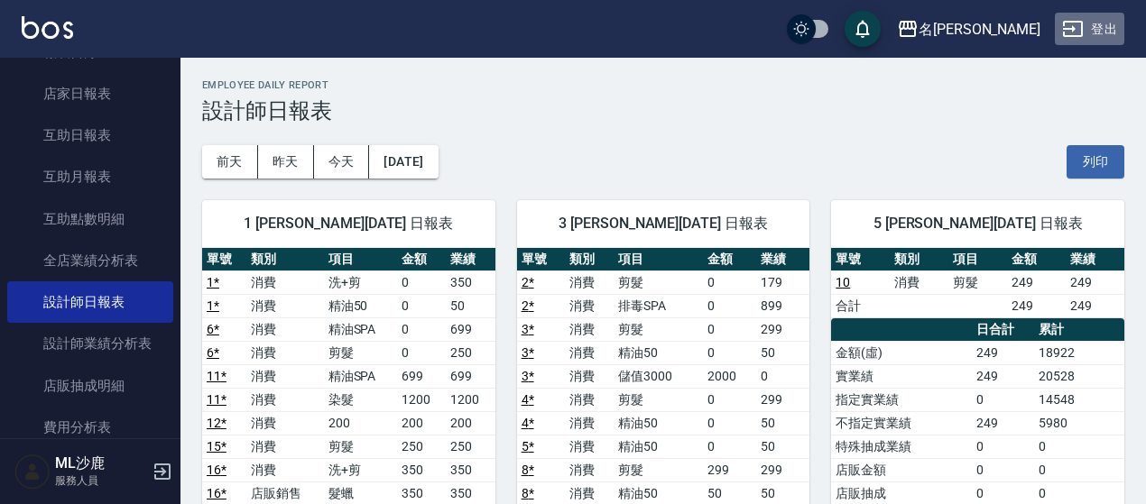
click at [1067, 28] on icon "button" at bounding box center [1073, 29] width 20 height 16
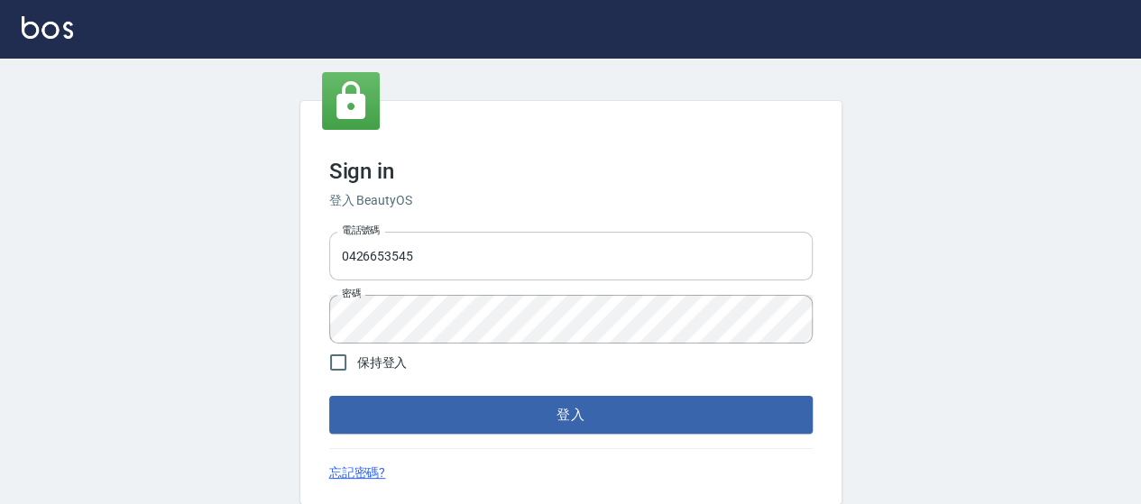
click at [508, 266] on input "0426653545" at bounding box center [570, 256] width 483 height 49
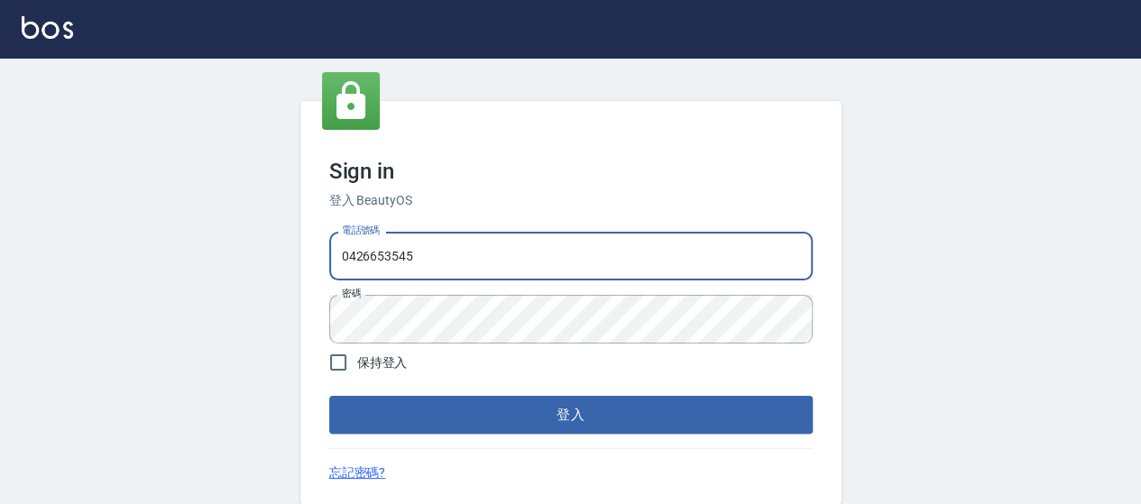
type input "0426657169"
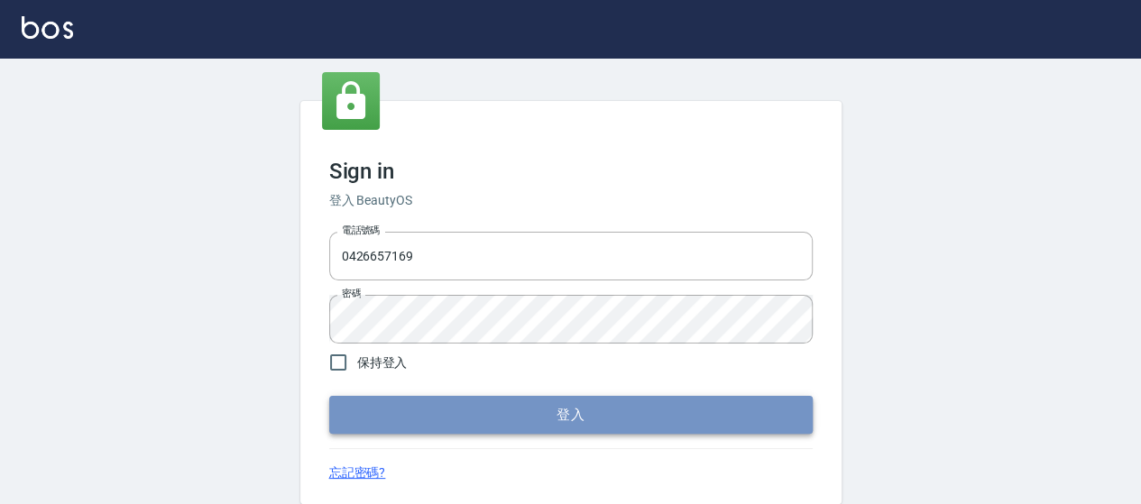
click at [574, 407] on button "登入" at bounding box center [570, 415] width 483 height 38
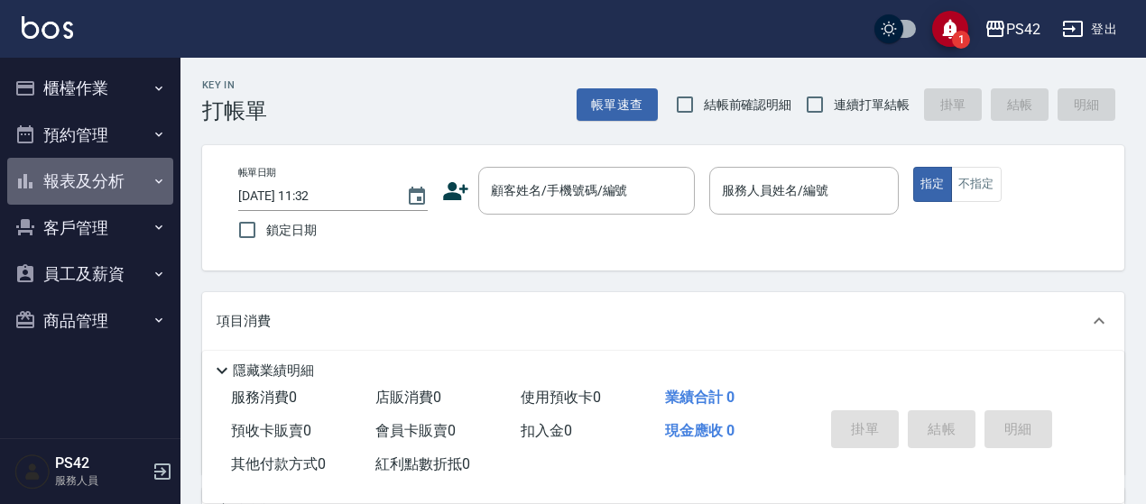
click at [134, 188] on button "報表及分析" at bounding box center [90, 181] width 166 height 47
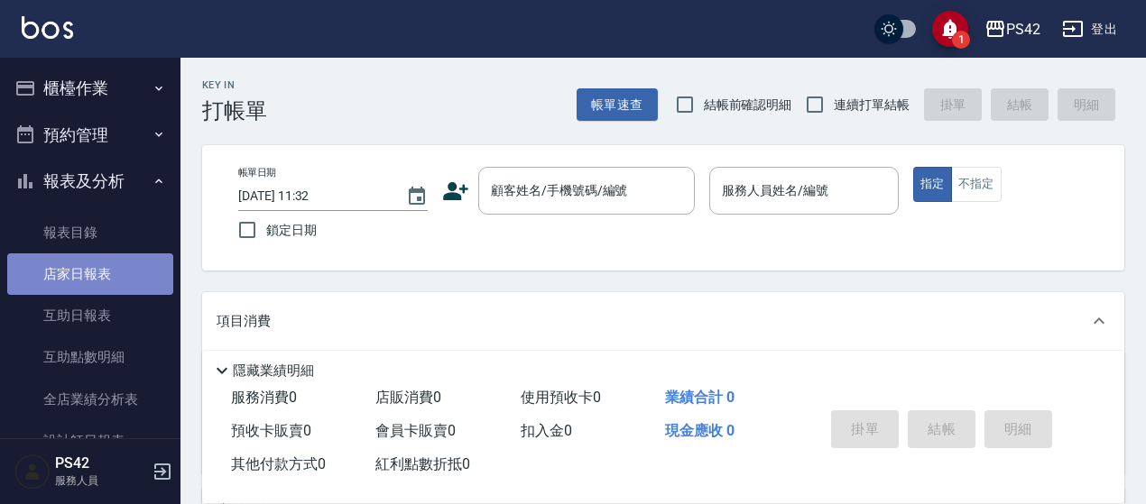
click at [130, 263] on link "店家日報表" at bounding box center [90, 273] width 166 height 41
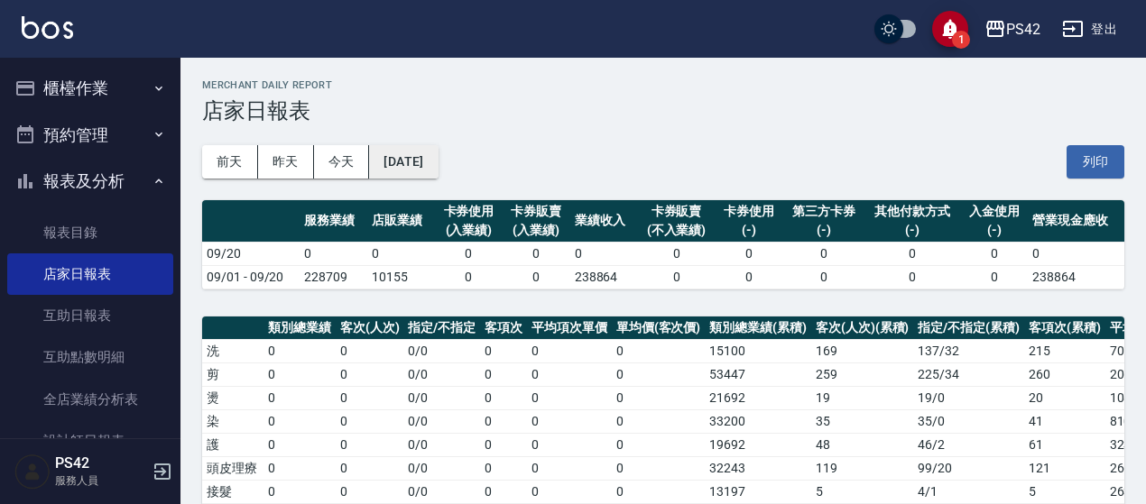
click at [423, 161] on button "[DATE]" at bounding box center [403, 161] width 69 height 33
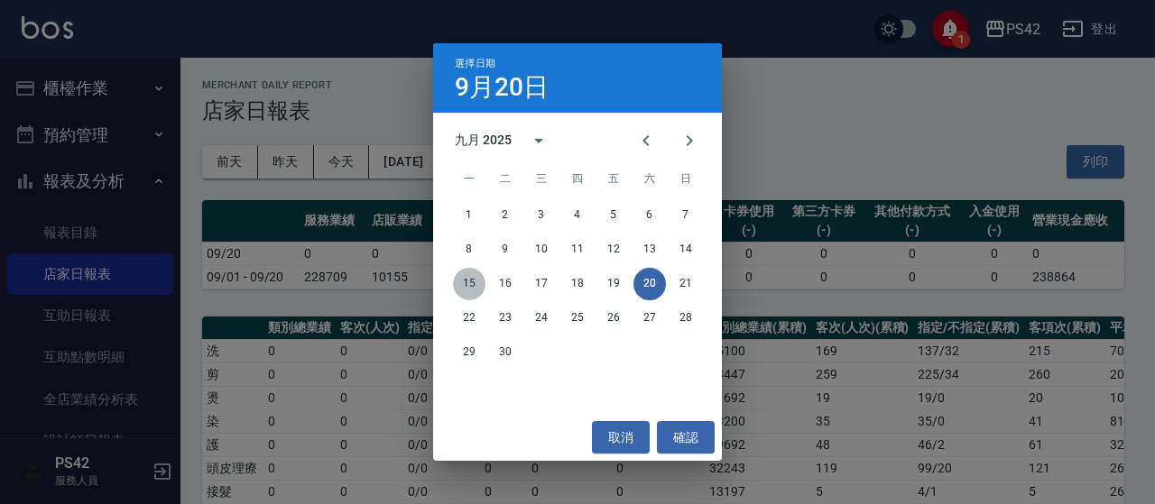
click at [457, 283] on button "15" at bounding box center [469, 284] width 32 height 32
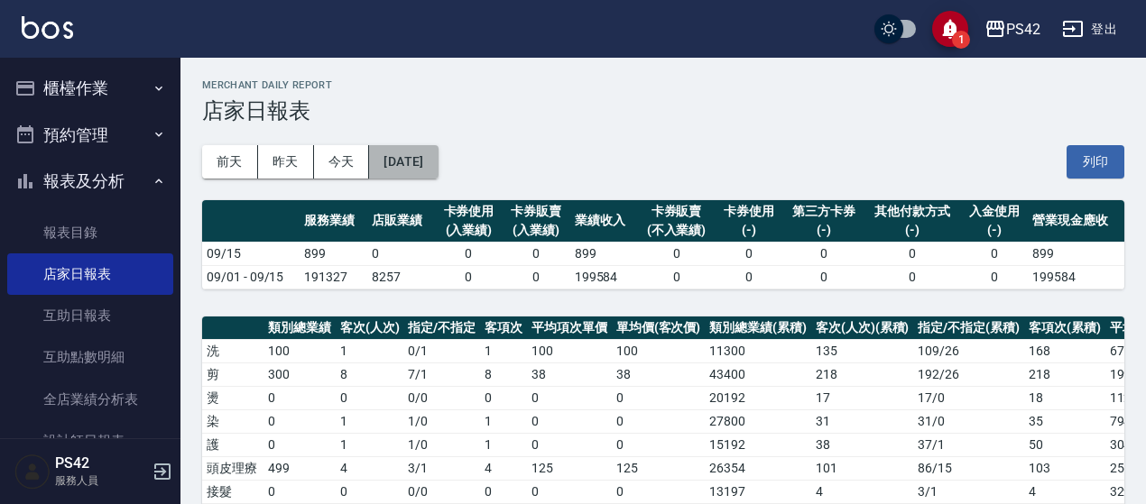
click at [437, 164] on button "2025/09/15" at bounding box center [403, 161] width 69 height 33
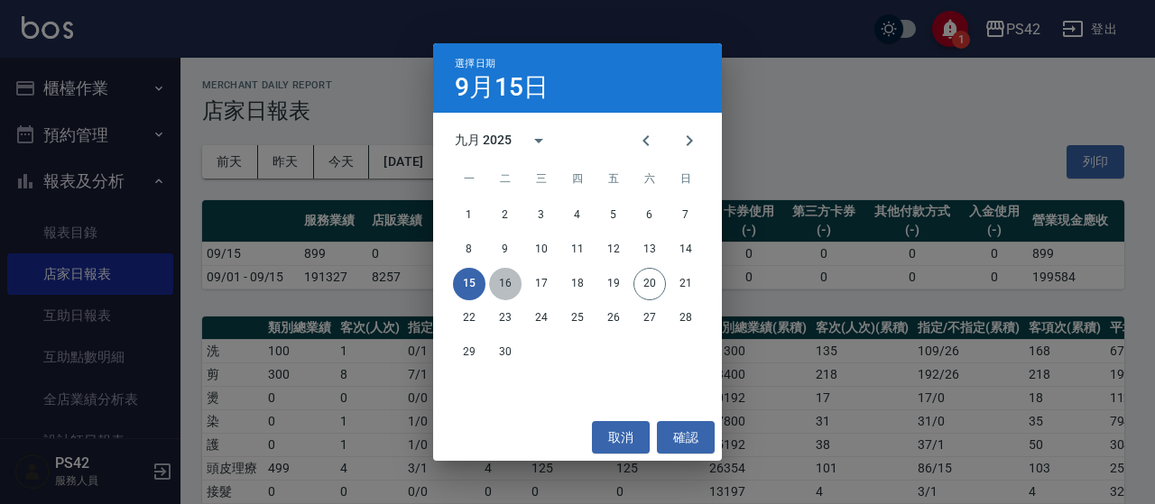
click at [499, 286] on button "16" at bounding box center [505, 284] width 32 height 32
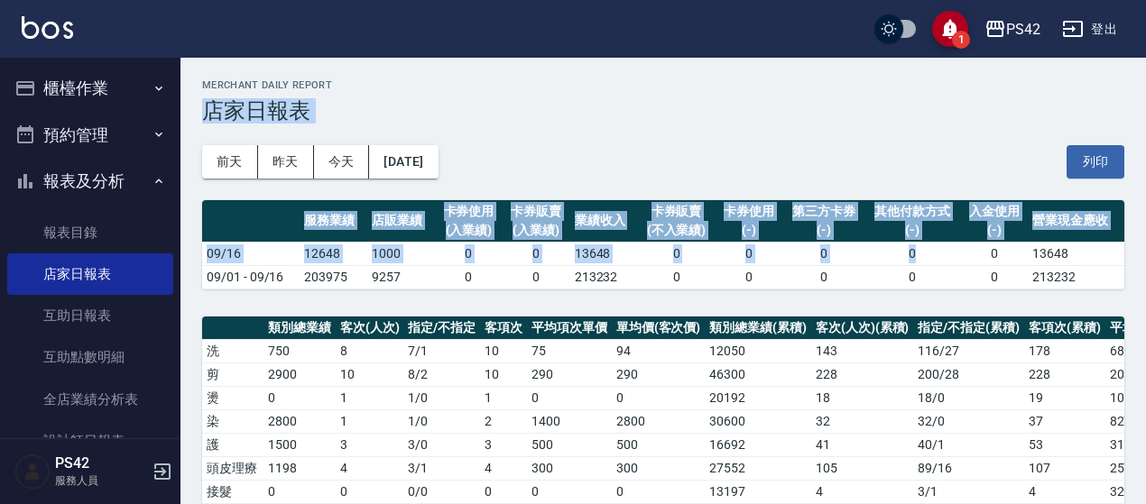
click at [655, 152] on div "前天 昨天 今天 2025/09/16 列印" at bounding box center [663, 162] width 922 height 77
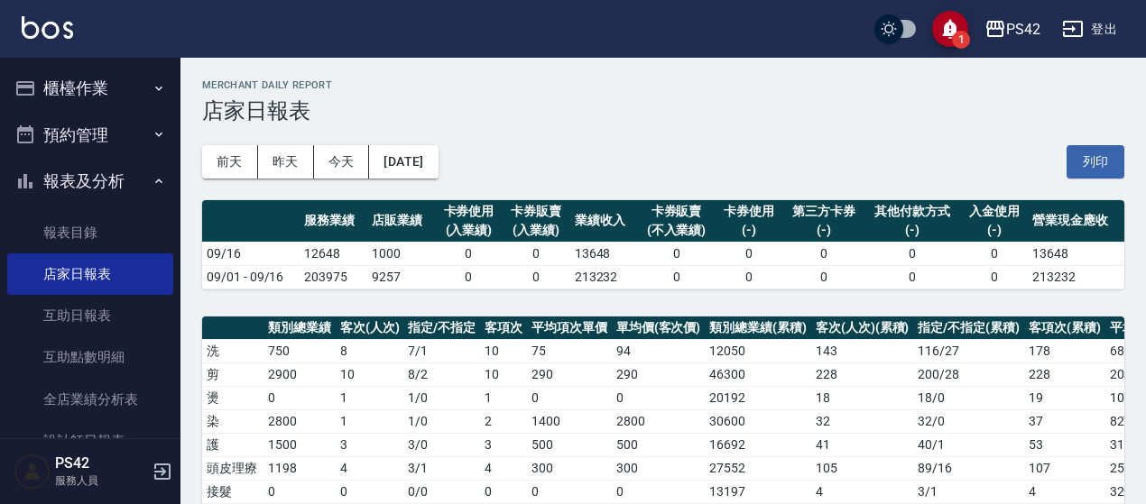
drag, startPoint x: 503, startPoint y: 362, endPoint x: 505, endPoint y: 374, distance: 12.8
click at [504, 363] on td "10" at bounding box center [503, 374] width 47 height 23
click at [437, 160] on button "2025/09/16" at bounding box center [403, 161] width 69 height 33
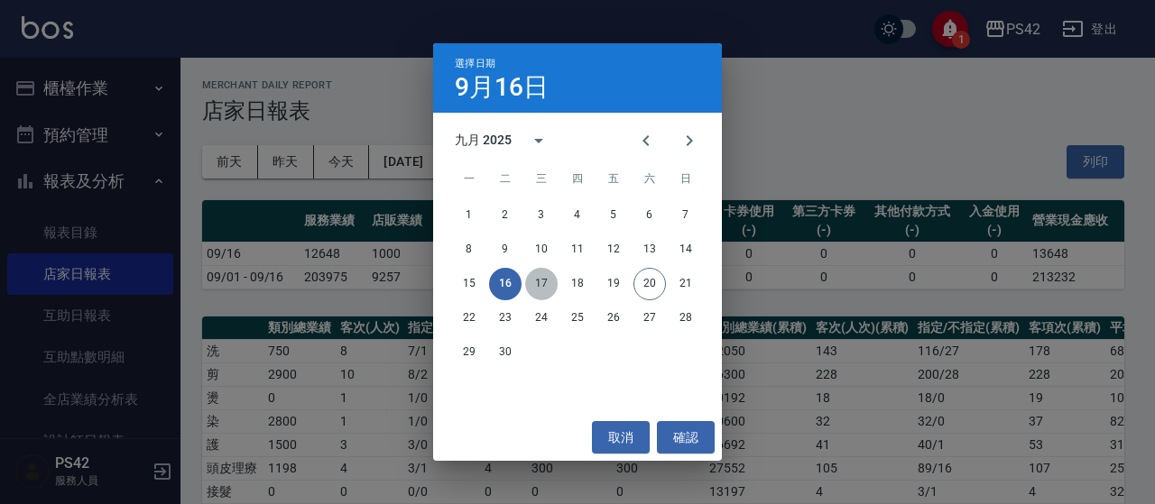
click at [548, 280] on button "17" at bounding box center [541, 284] width 32 height 32
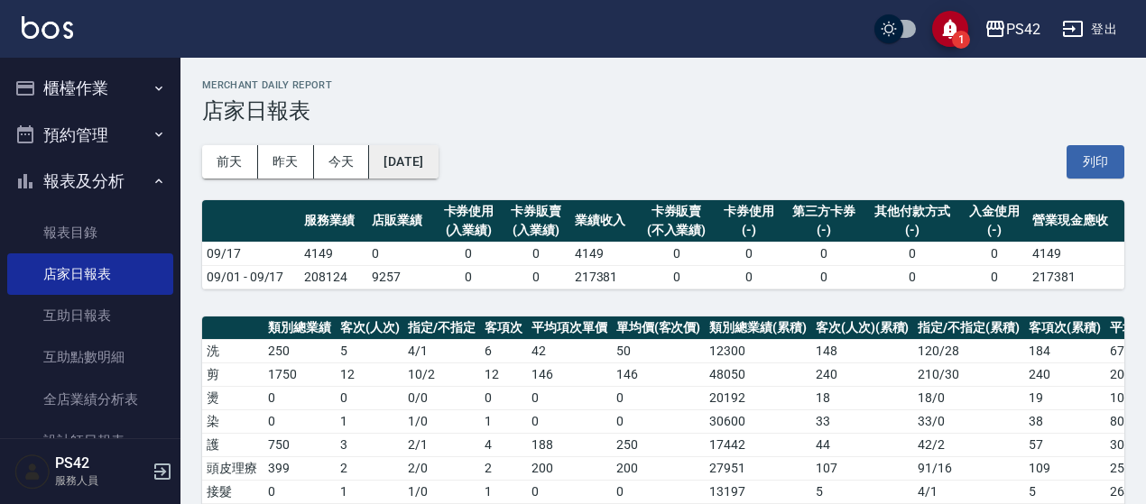
click at [437, 169] on button "2025/09/17" at bounding box center [403, 161] width 69 height 33
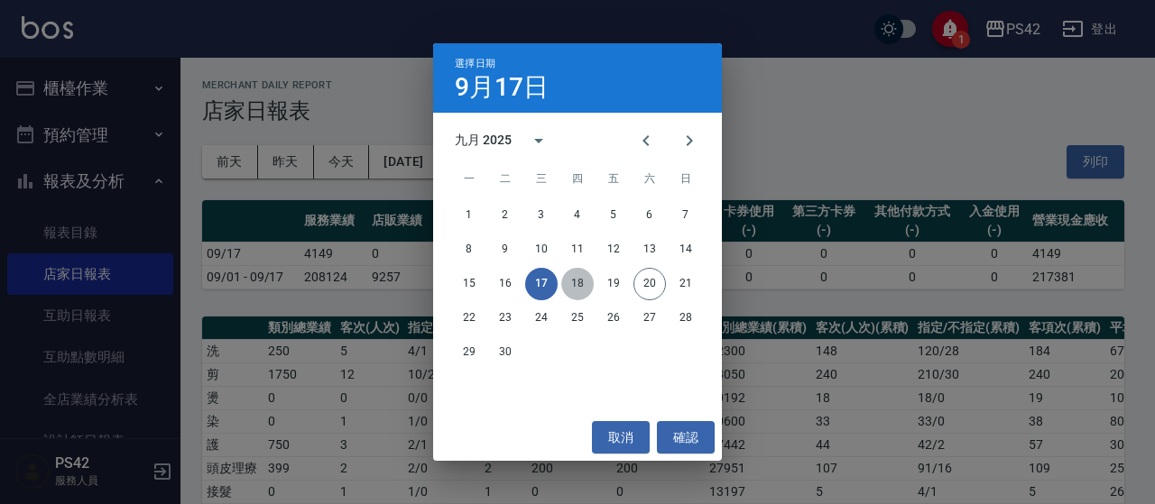
click at [580, 279] on button "18" at bounding box center [577, 284] width 32 height 32
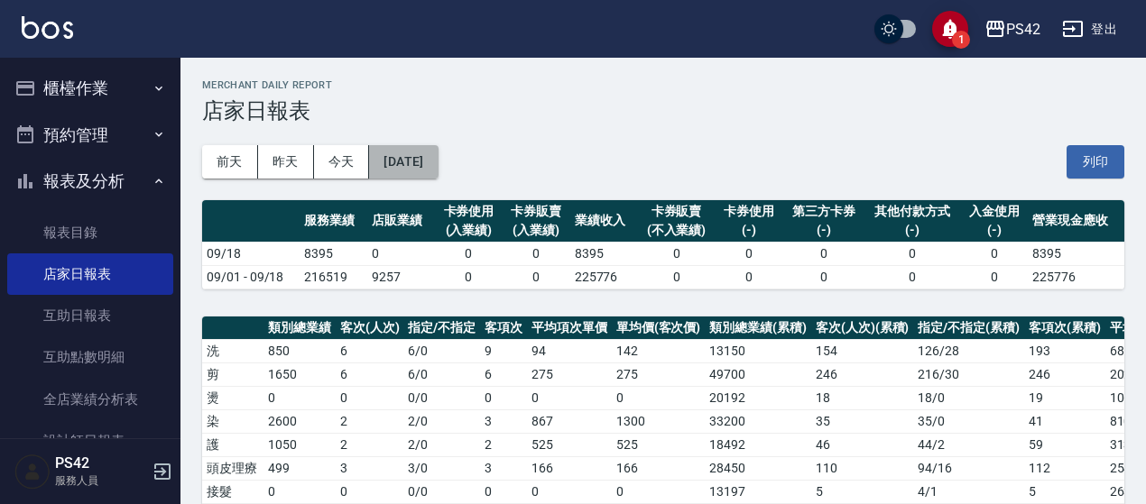
click at [425, 149] on button "2025/09/18" at bounding box center [403, 161] width 69 height 33
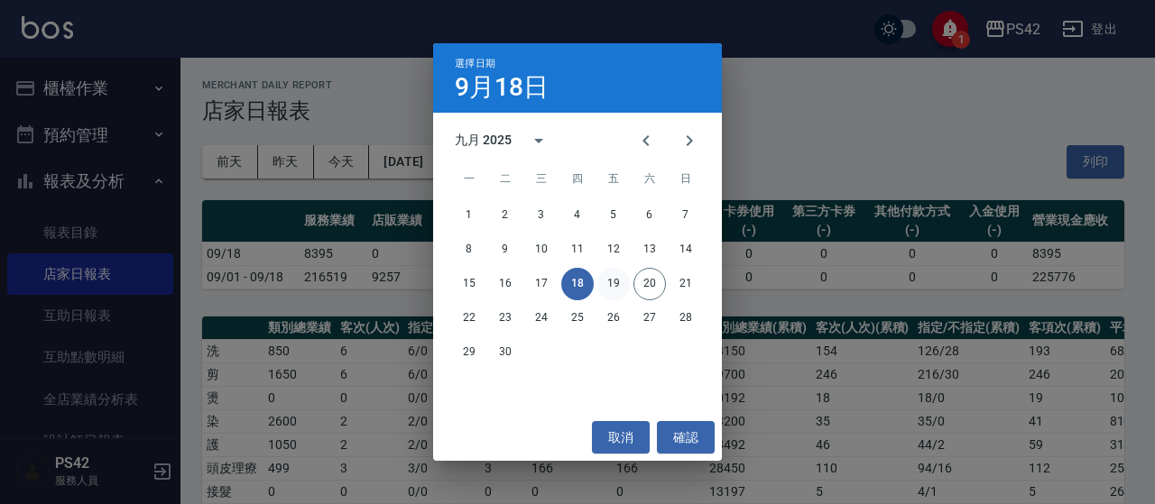
click at [612, 279] on button "19" at bounding box center [613, 284] width 32 height 32
